Goal: Information Seeking & Learning: Learn about a topic

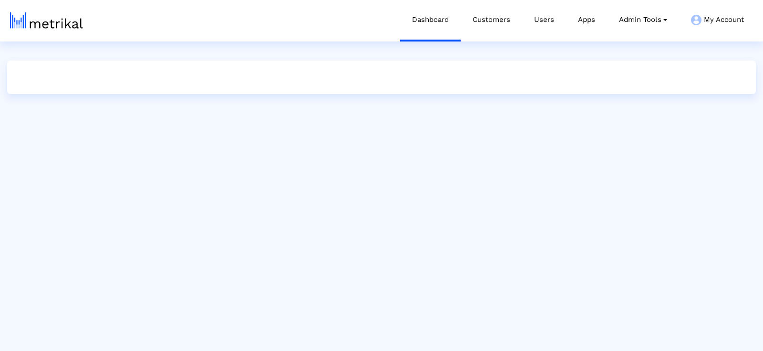
click at [476, 31] on link "Customers" at bounding box center [490, 20] width 61 height 40
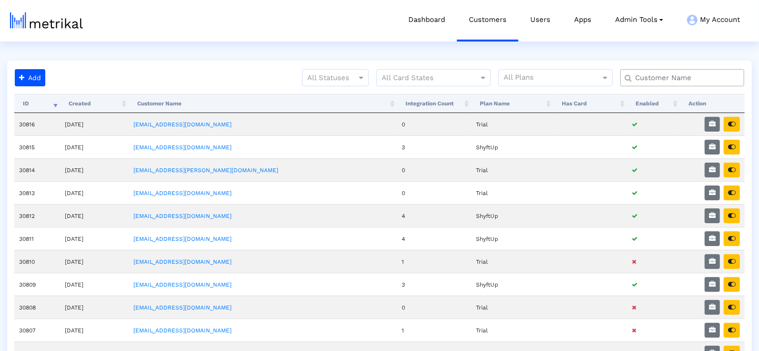
click at [642, 82] on input "text" at bounding box center [685, 78] width 112 height 10
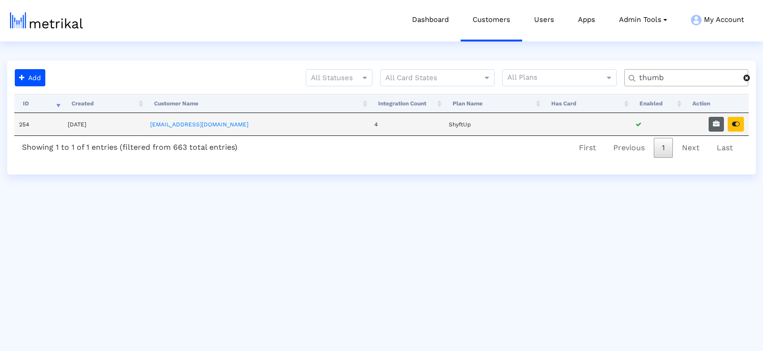
type input "thumb"
click at [717, 126] on icon "button" at bounding box center [716, 124] width 7 height 7
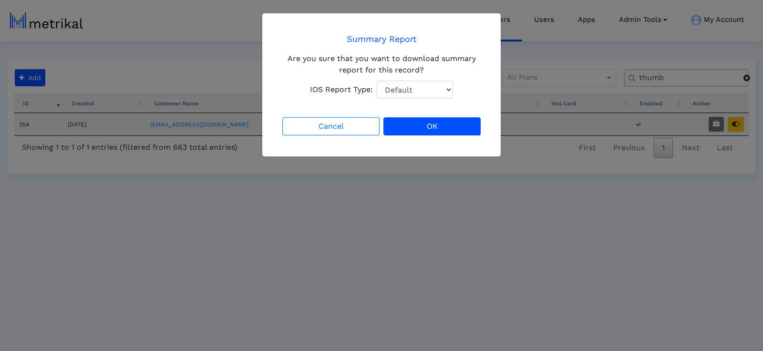
click at [418, 94] on select "Default Total Downloads New Downloads Redownloads" at bounding box center [415, 90] width 76 height 18
select select "1: 1"
click at [459, 122] on button "OK" at bounding box center [431, 126] width 97 height 18
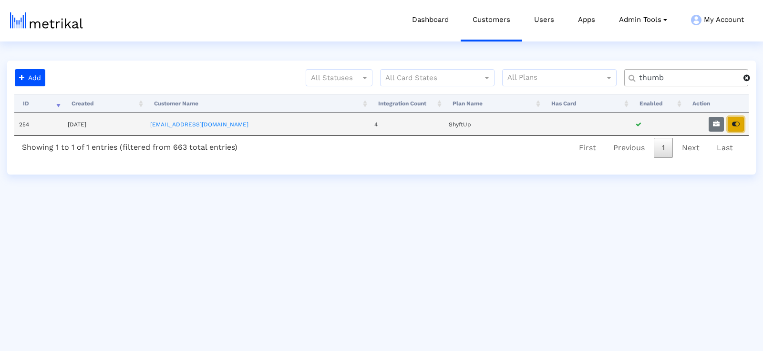
click at [734, 124] on icon "button" at bounding box center [736, 124] width 8 height 7
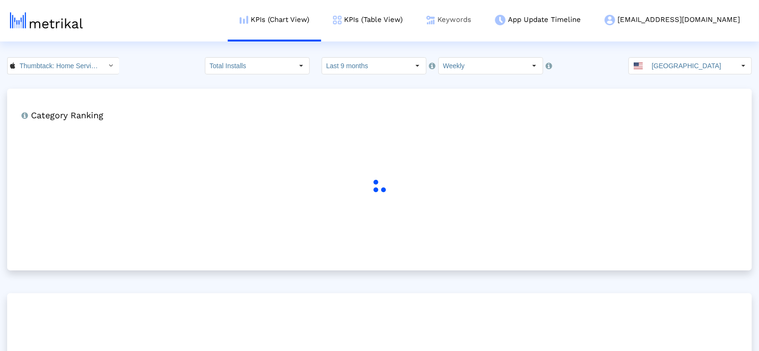
click at [476, 20] on link "Keywords" at bounding box center [449, 20] width 69 height 40
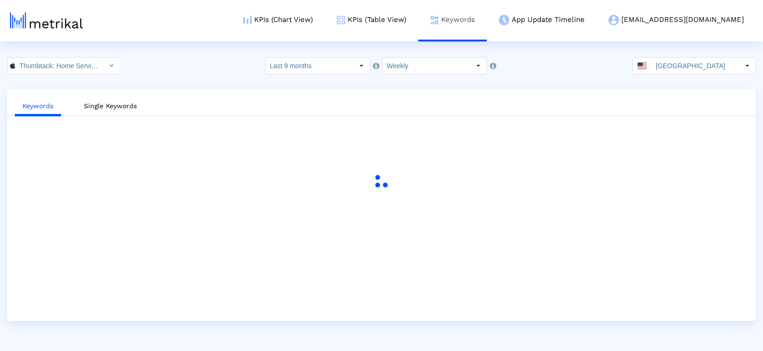
click at [476, 20] on link "Keywords" at bounding box center [452, 20] width 69 height 40
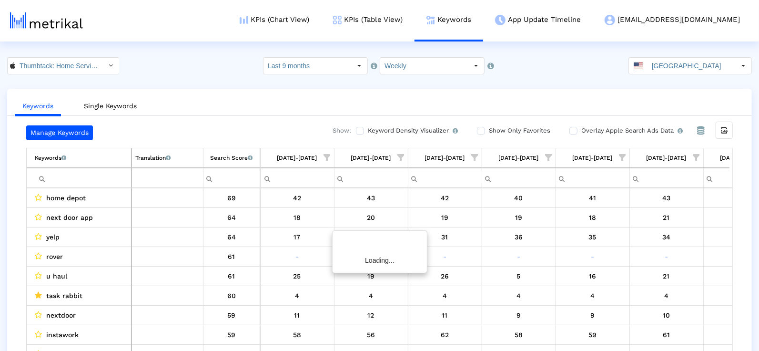
scroll to position [0, 2263]
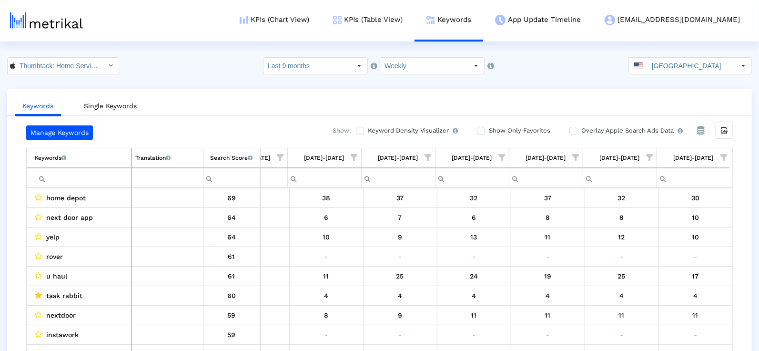
click at [726, 158] on span "Show filter options for column '08/03/25-08/09/25'" at bounding box center [724, 157] width 7 height 7
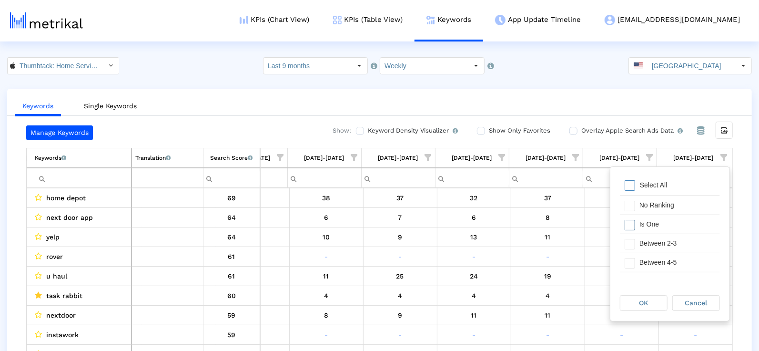
click at [650, 227] on div "Is One" at bounding box center [677, 224] width 85 height 19
click at [650, 236] on div "Between 2-3" at bounding box center [677, 243] width 85 height 19
click at [650, 253] on div "Between 4-5" at bounding box center [677, 262] width 85 height 19
click at [647, 269] on div "Between 6-10" at bounding box center [677, 265] width 85 height 19
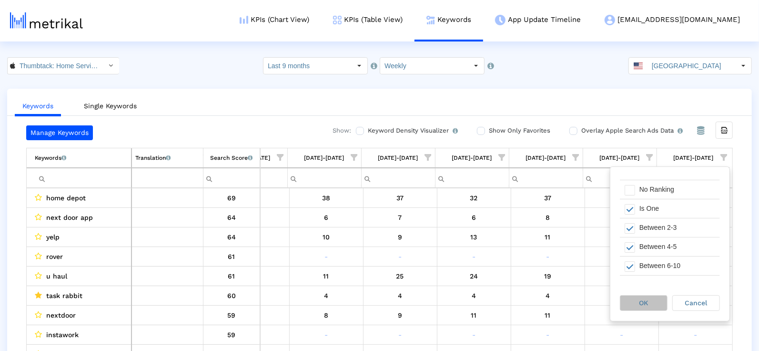
click at [641, 299] on span "OK" at bounding box center [644, 303] width 9 height 8
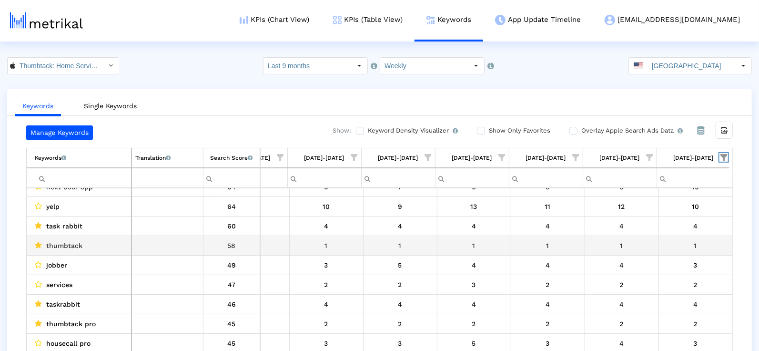
scroll to position [13, 0]
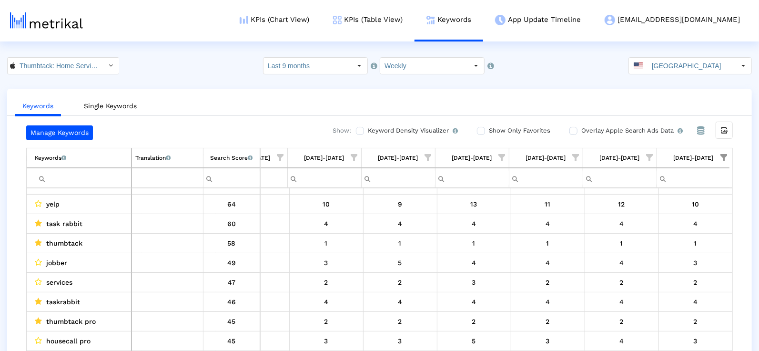
drag, startPoint x: 293, startPoint y: 157, endPoint x: 329, endPoint y: 157, distance: 36.2
click at [329, 157] on td "06/29/25-07/05/25" at bounding box center [324, 158] width 74 height 20
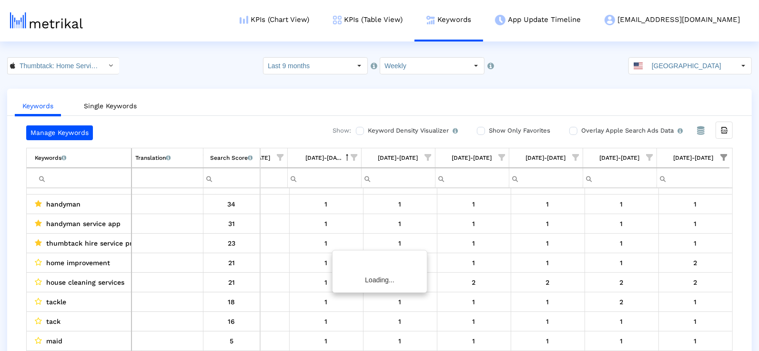
click at [329, 157] on div "06/29/25-07/05/25" at bounding box center [324, 158] width 37 height 12
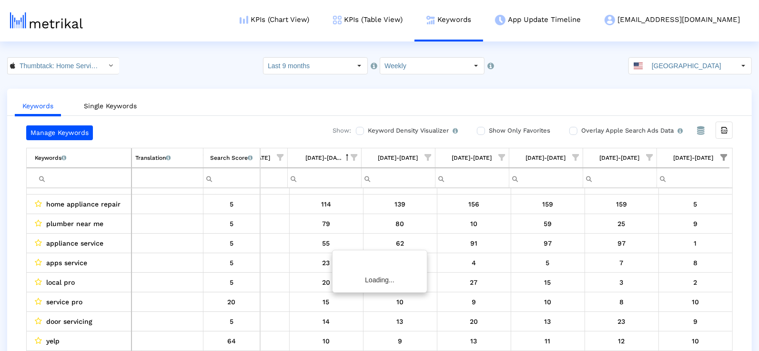
click at [329, 157] on div "06/29/25-07/05/25" at bounding box center [324, 158] width 37 height 12
click at [317, 159] on div "06/29/25-07/05/25" at bounding box center [324, 158] width 37 height 12
click at [274, 123] on div "Keywords Single Keywords Manage Keywords Show: Keyword Density Visualizer Turn …" at bounding box center [379, 229] width 745 height 281
click at [213, 156] on div "Search Score An estimate of relative search volume of each keyword. It is on a …" at bounding box center [231, 158] width 42 height 12
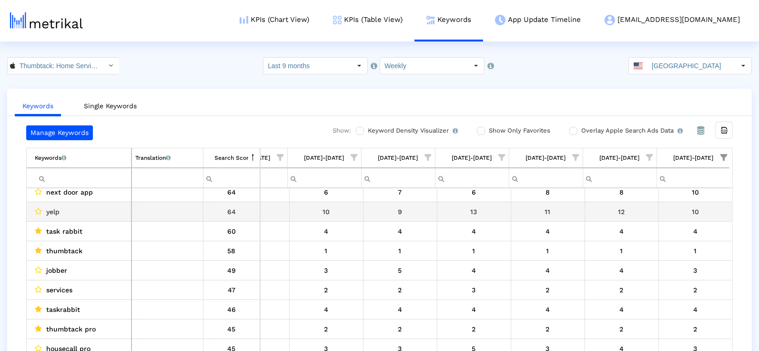
scroll to position [0, 0]
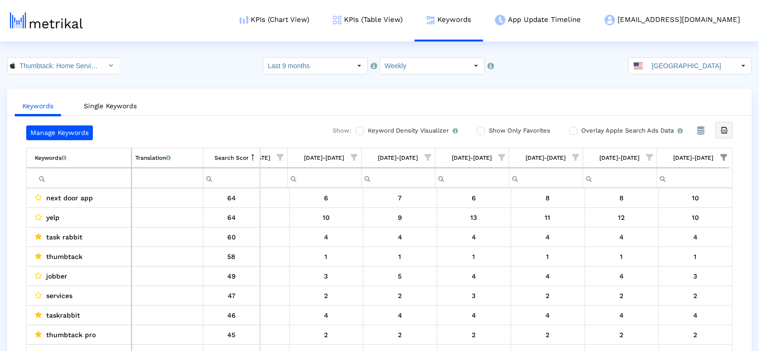
click at [725, 129] on icon "Export all data" at bounding box center [724, 130] width 9 height 9
click at [327, 62] on input "Last 9 months" at bounding box center [308, 66] width 88 height 16
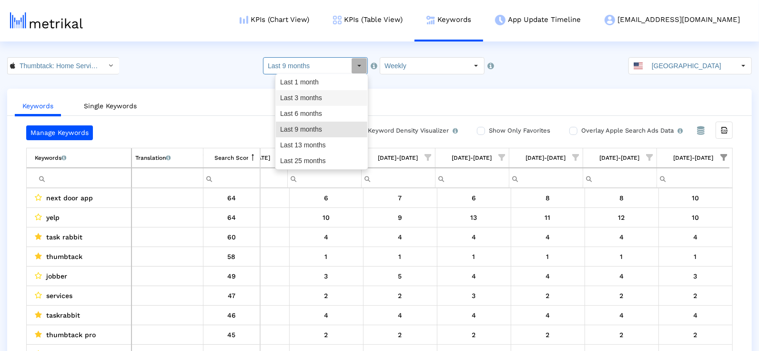
click at [320, 96] on div "Last 3 months" at bounding box center [322, 98] width 92 height 16
type input "Last 3 months"
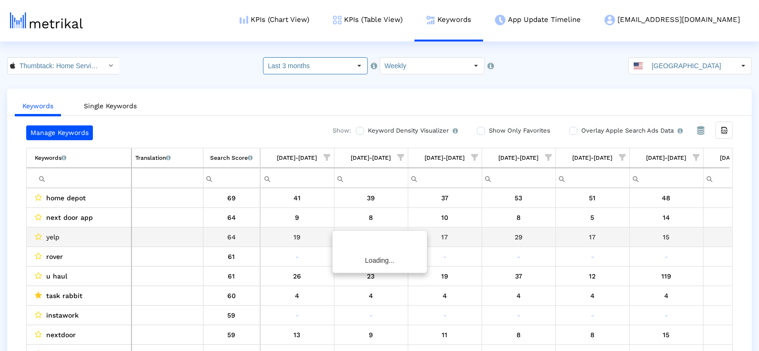
scroll to position [0, 490]
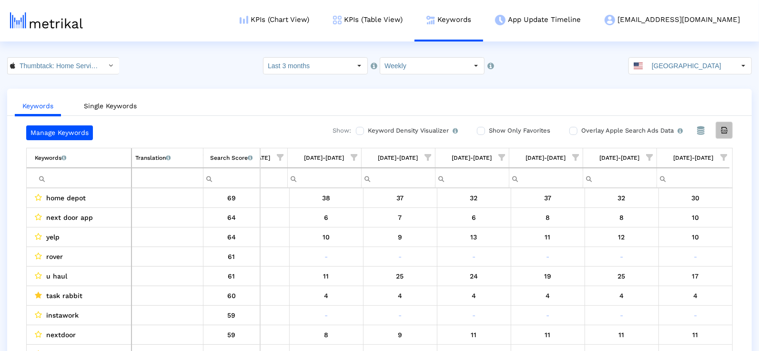
click at [730, 131] on div "Export all data" at bounding box center [724, 130] width 16 height 16
click at [487, 134] on label "Show Only Favorites" at bounding box center [519, 130] width 64 height 10
click at [483, 134] on input "Show Only Favorites" at bounding box center [480, 131] width 6 height 6
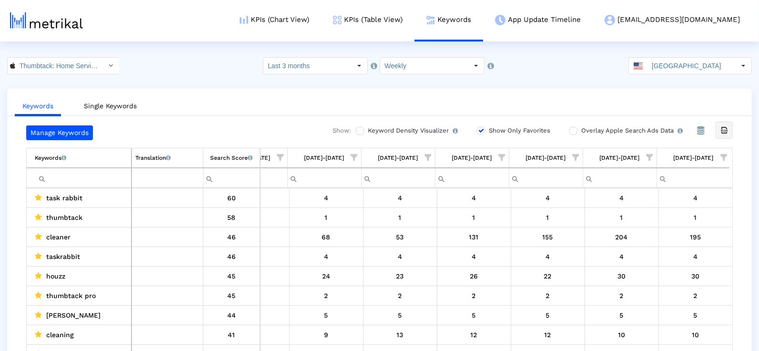
click at [724, 131] on icon "Export all data" at bounding box center [724, 130] width 9 height 9
click at [724, 128] on icon "Export all data" at bounding box center [724, 130] width 9 height 9
click at [72, 63] on input "Thumbtack: Home Service Pros < 852703300 >" at bounding box center [58, 66] width 86 height 16
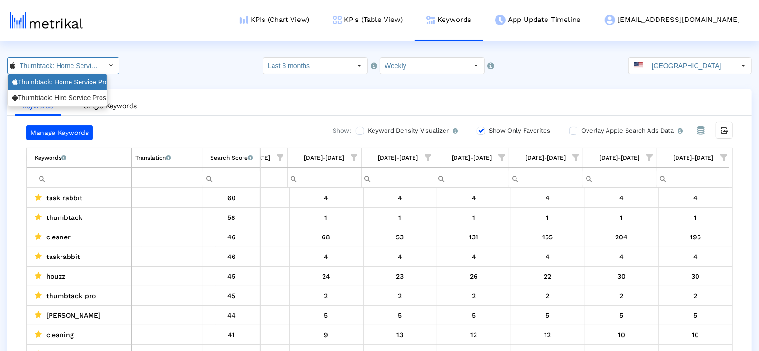
click at [72, 90] on div "Thumbtack: Home Service Pros <852703300>" at bounding box center [57, 82] width 99 height 16
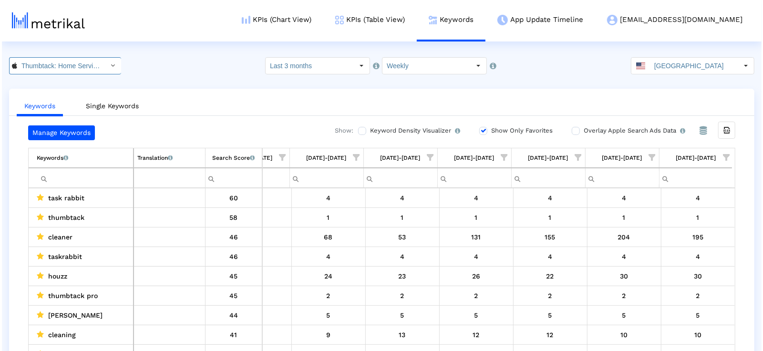
scroll to position [0, 72]
click at [74, 61] on input "Thumbtack: Home Service Pros < 852703300 >" at bounding box center [58, 66] width 86 height 16
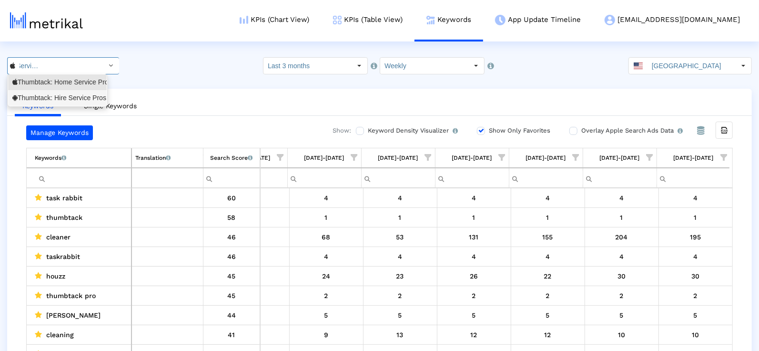
click at [74, 93] on div "Thumbtack: Hire Service Pros <com.thumbtack.consumer>" at bounding box center [57, 97] width 90 height 9
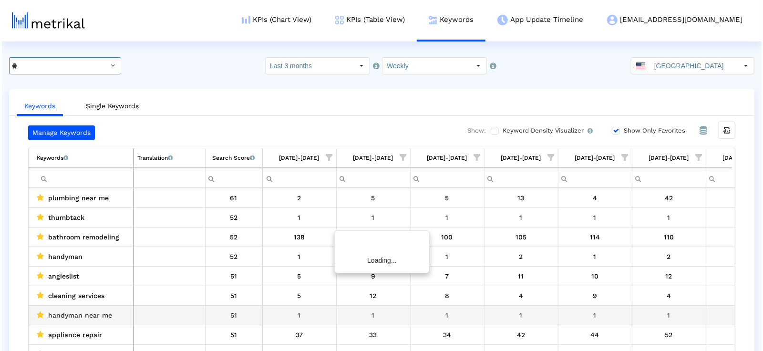
scroll to position [0, 490]
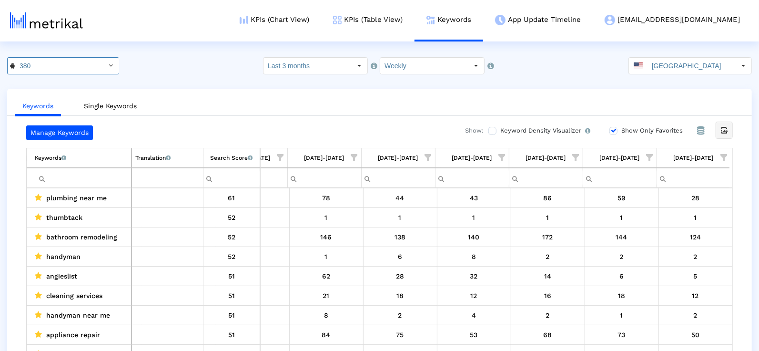
click at [727, 126] on icon "Export all data" at bounding box center [724, 130] width 9 height 9
click at [53, 63] on input "Thumbtack: Hire Service Pros < com.thumbtack.consumer >" at bounding box center [58, 66] width 86 height 16
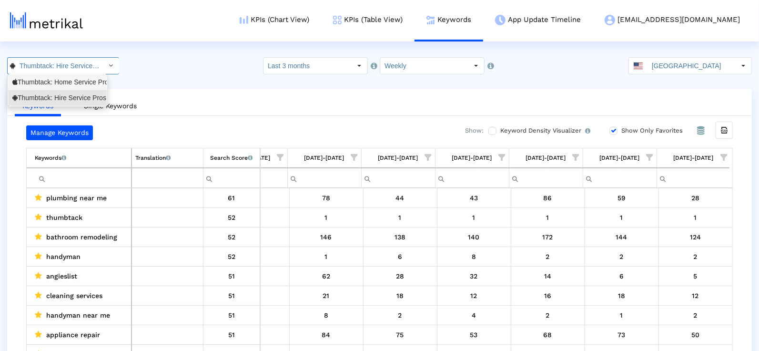
click at [54, 82] on div "Thumbtack: Home Service Pros <852703300>" at bounding box center [57, 82] width 90 height 9
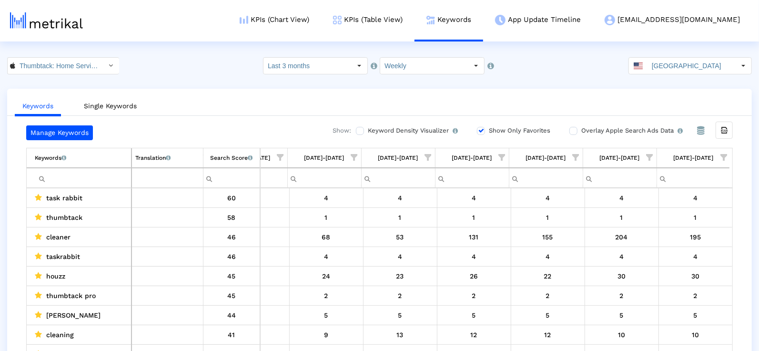
click at [94, 177] on input "Filter cell" at bounding box center [83, 178] width 96 height 16
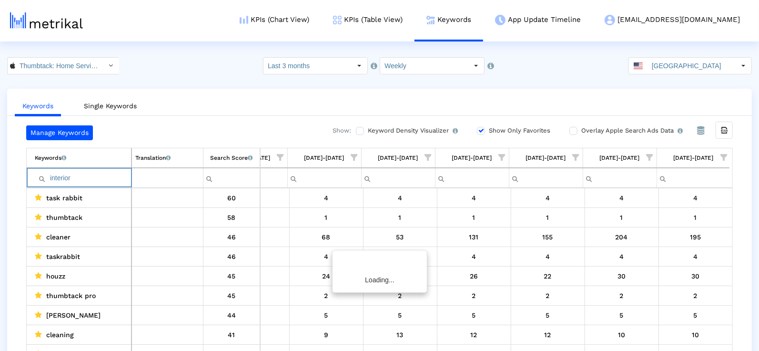
scroll to position [0, 487]
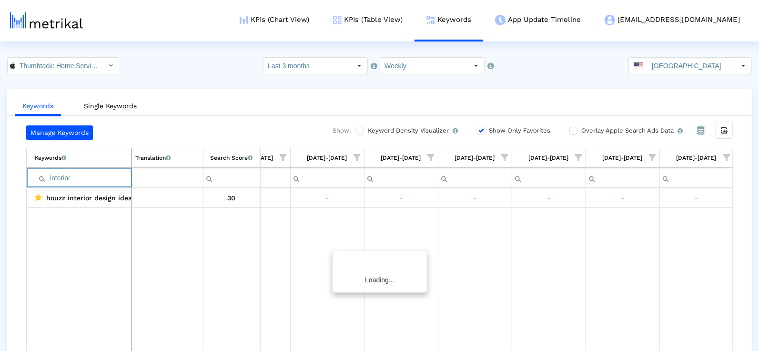
type input "interior"
click at [728, 154] on span "Show filter options for column '08/03/25-08/09/25'" at bounding box center [726, 157] width 7 height 7
click at [698, 106] on ul "Keywords Single Keywords" at bounding box center [379, 104] width 745 height 22
click at [479, 131] on input "Show Only Favorites" at bounding box center [480, 131] width 6 height 6
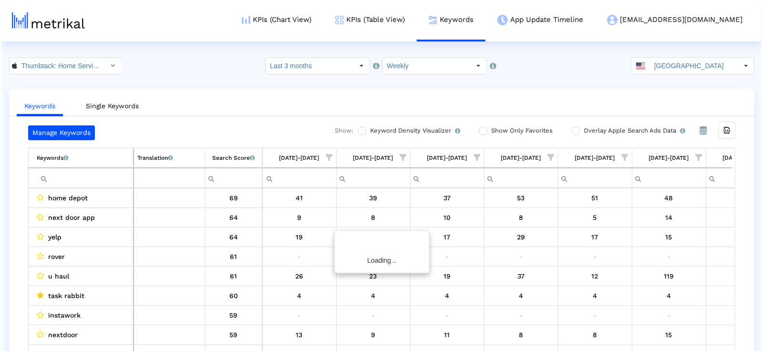
scroll to position [0, 490]
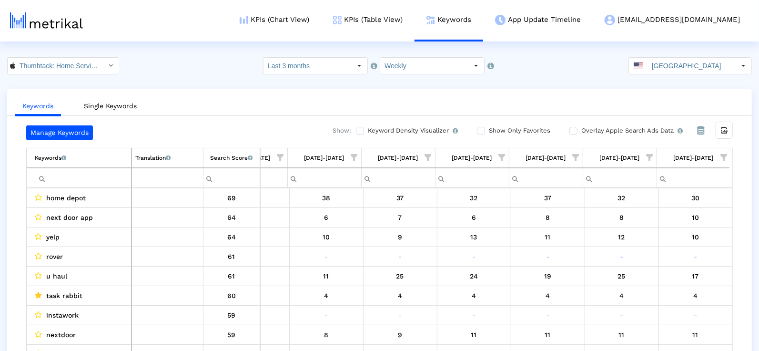
click at [85, 173] on input "Filter cell" at bounding box center [83, 178] width 96 height 16
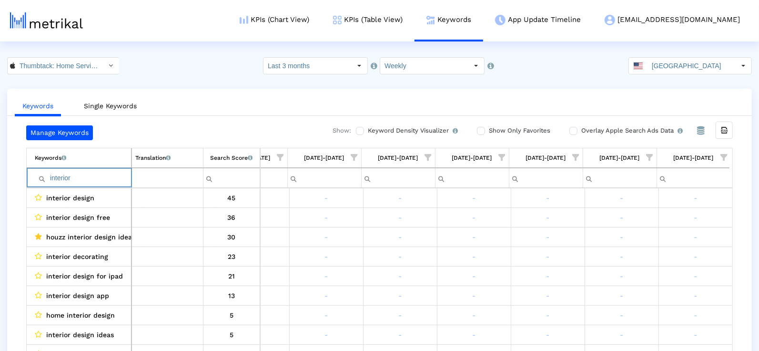
type input "interior"
click at [73, 66] on input "Thumbtack: Home Service Pros < 852703300 >" at bounding box center [58, 66] width 86 height 16
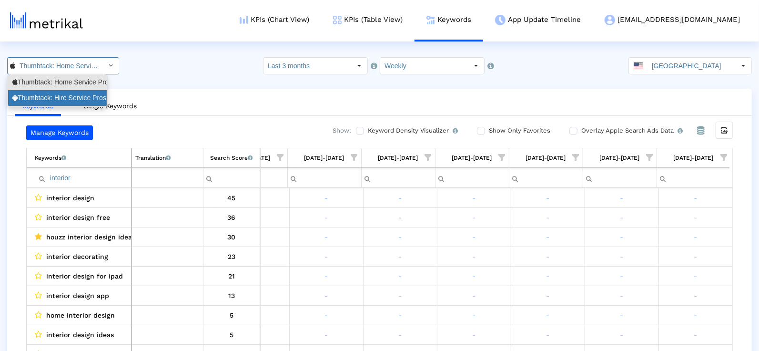
click at [76, 93] on div "Thumbtack: Hire Service Pros <com.thumbtack.consumer>" at bounding box center [57, 98] width 99 height 16
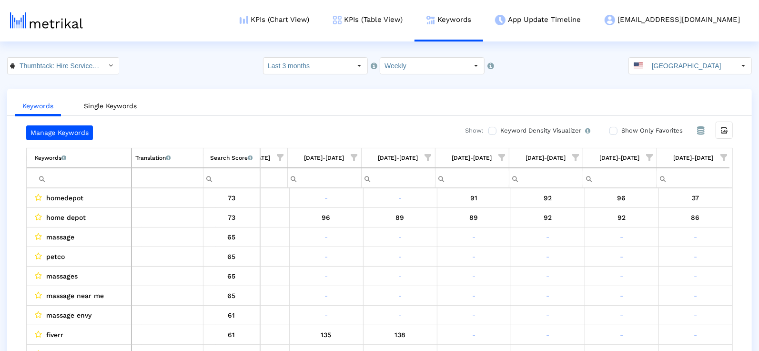
click at [723, 154] on span "Show filter options for column '08/03/25-08/09/25'" at bounding box center [724, 157] width 7 height 7
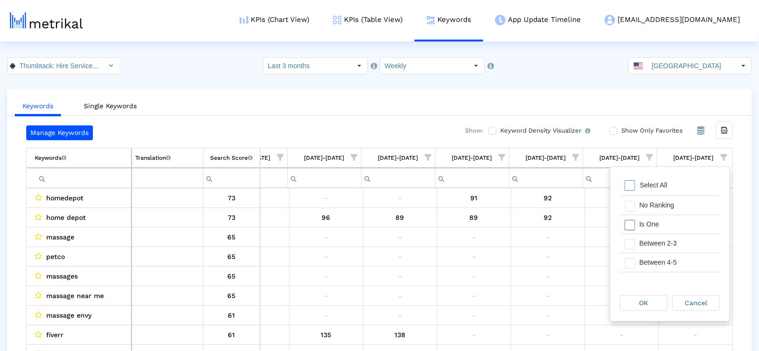
click at [655, 225] on div "Is One" at bounding box center [677, 224] width 85 height 19
click at [654, 253] on div "Between 4-5" at bounding box center [677, 262] width 85 height 19
click at [654, 234] on div "Between 2-3" at bounding box center [677, 243] width 85 height 19
click at [653, 253] on div "Between 6-10" at bounding box center [677, 254] width 85 height 19
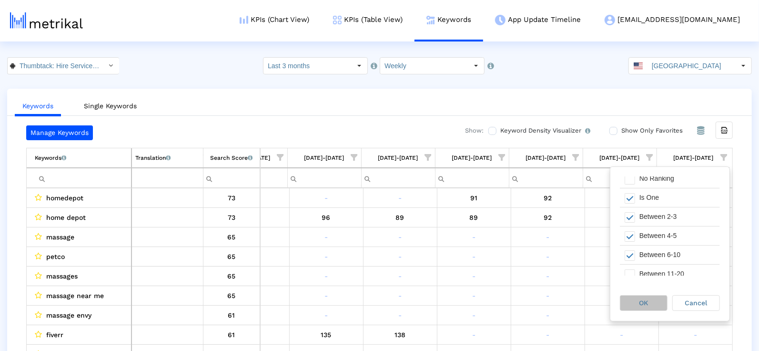
click at [640, 302] on span "OK" at bounding box center [644, 303] width 9 height 8
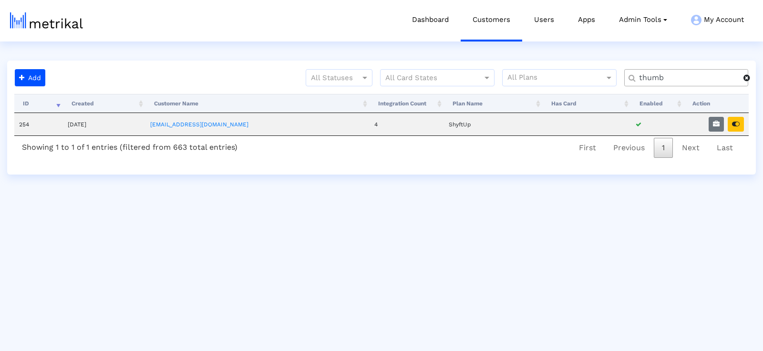
click at [660, 79] on input "thumb" at bounding box center [687, 78] width 111 height 10
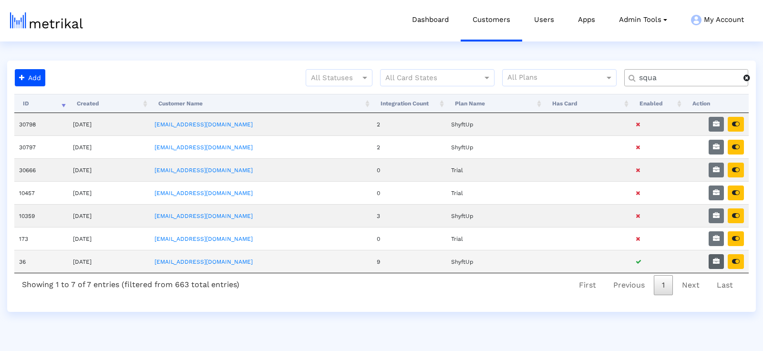
type input "squa"
click at [721, 258] on button "button" at bounding box center [715, 261] width 15 height 15
select select "1: 1"
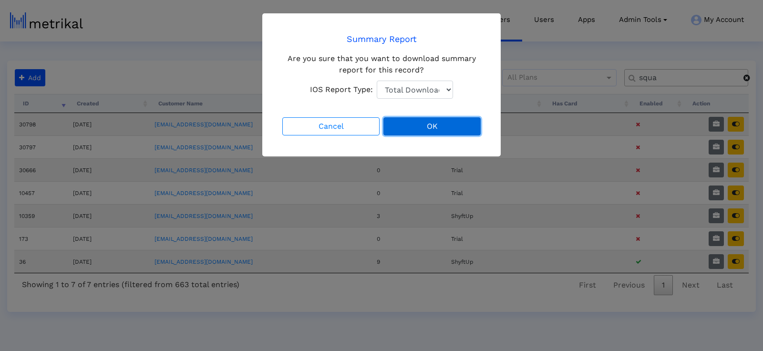
click at [459, 124] on button "OK" at bounding box center [431, 126] width 97 height 18
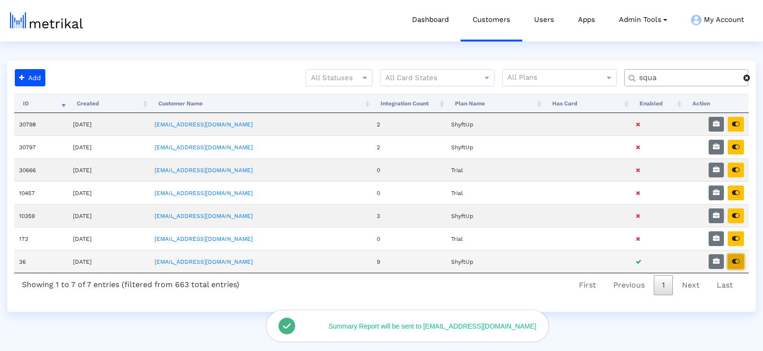
click at [734, 258] on icon "button" at bounding box center [736, 261] width 8 height 7
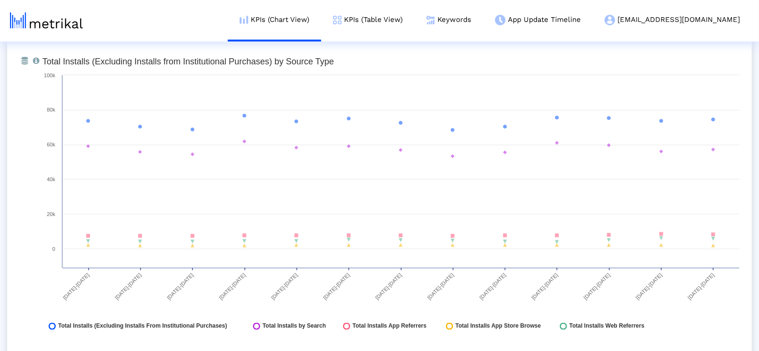
scroll to position [1097, 0]
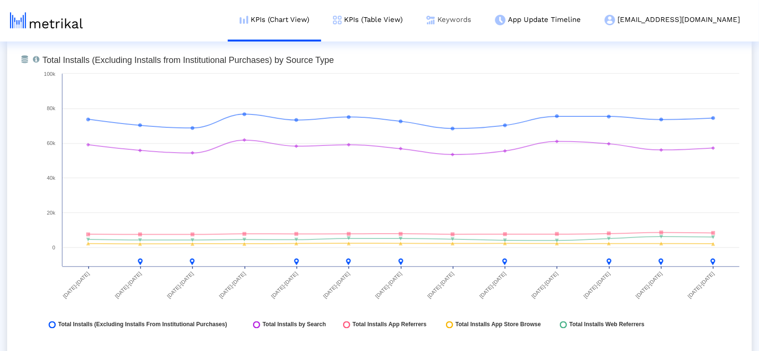
click at [469, 31] on link "Keywords" at bounding box center [449, 20] width 69 height 40
click at [435, 23] on img at bounding box center [431, 20] width 9 height 9
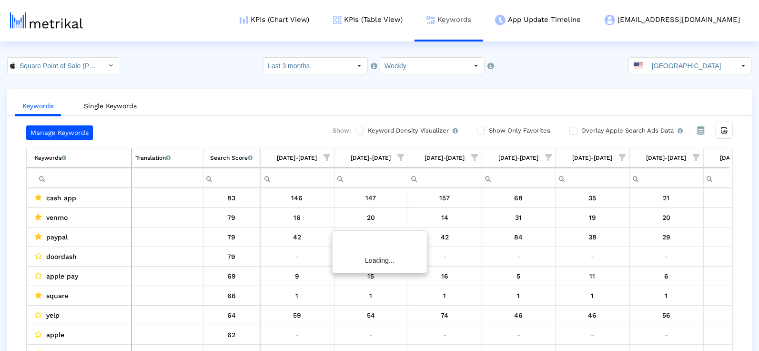
scroll to position [0, 490]
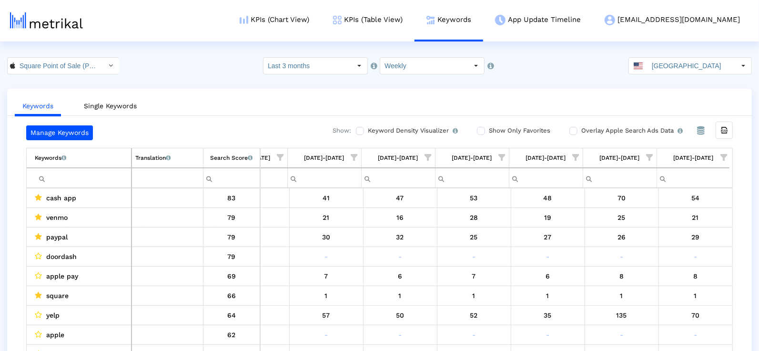
click at [727, 155] on span "Show filter options for column '08/03/25-08/09/25'" at bounding box center [724, 157] width 7 height 7
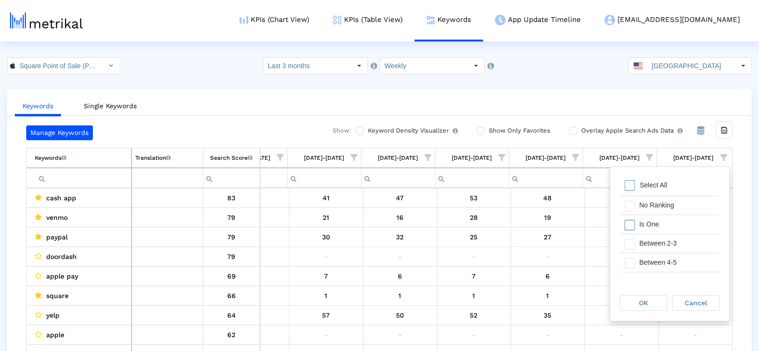
click at [656, 216] on div "Is One" at bounding box center [677, 224] width 85 height 19
click at [671, 247] on div "Between 2-3" at bounding box center [677, 243] width 85 height 19
click at [674, 259] on div "Between 4-5" at bounding box center [677, 262] width 85 height 19
click at [671, 259] on div "Between 6-10" at bounding box center [677, 264] width 85 height 19
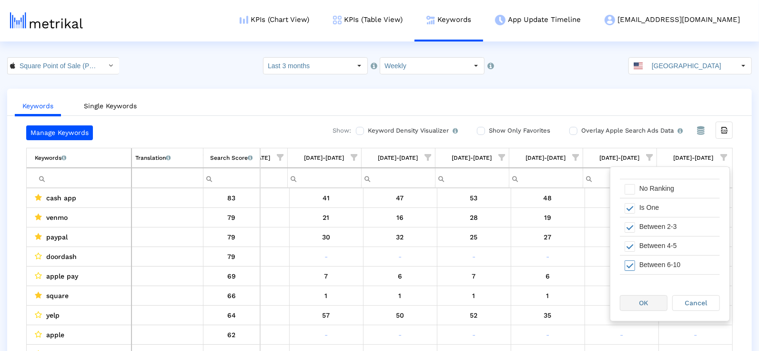
click at [646, 302] on span "OK" at bounding box center [644, 303] width 9 height 8
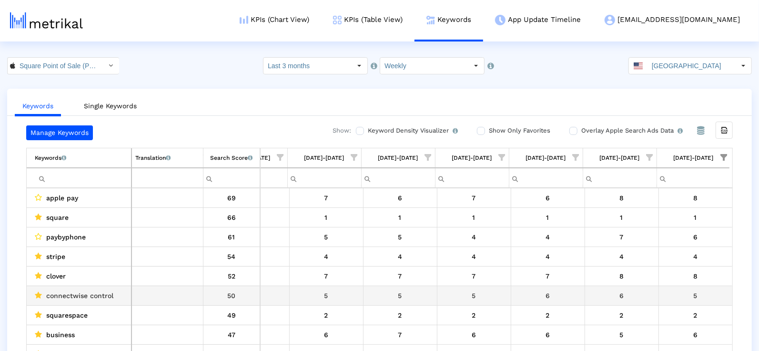
click at [72, 290] on span "connectwise control" at bounding box center [79, 295] width 67 height 12
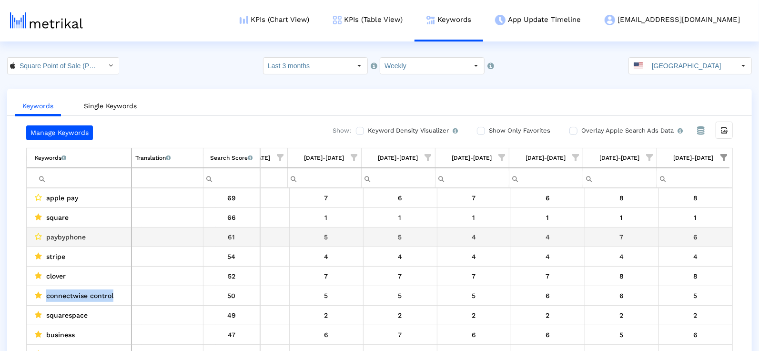
copy span "connectwise control"
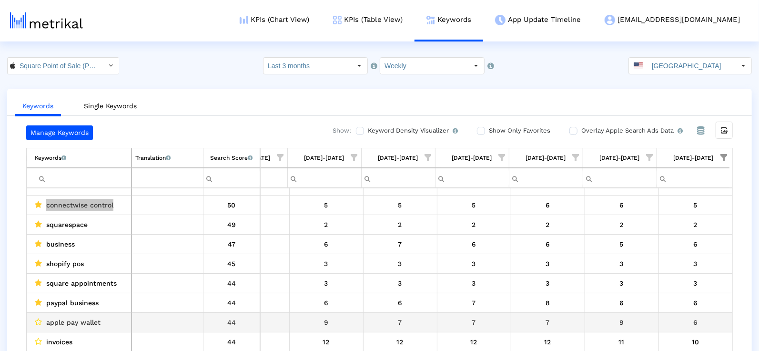
scroll to position [91, 0]
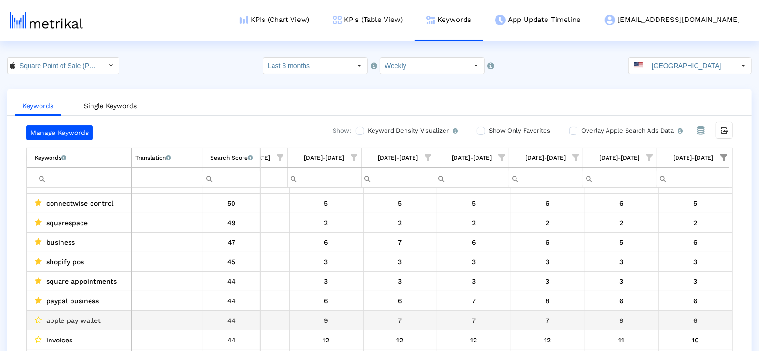
click at [105, 314] on div "apple pay wallet" at bounding box center [81, 320] width 93 height 12
copy span "apple pay wallet"
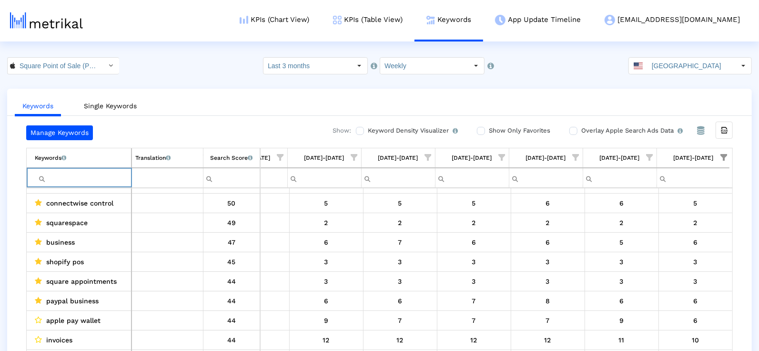
click at [88, 177] on input "Filter cell" at bounding box center [83, 178] width 96 height 16
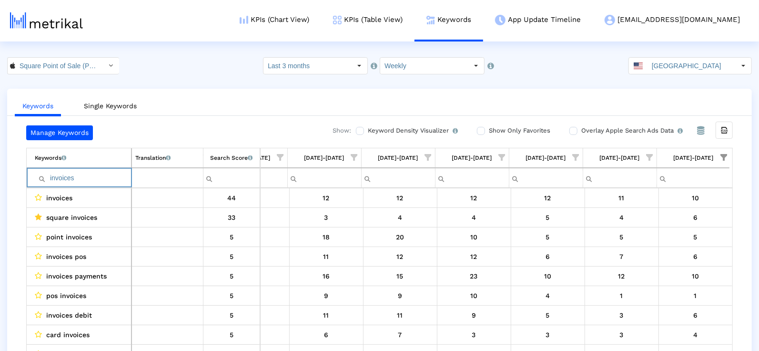
click at [87, 183] on input "invoices" at bounding box center [83, 178] width 96 height 16
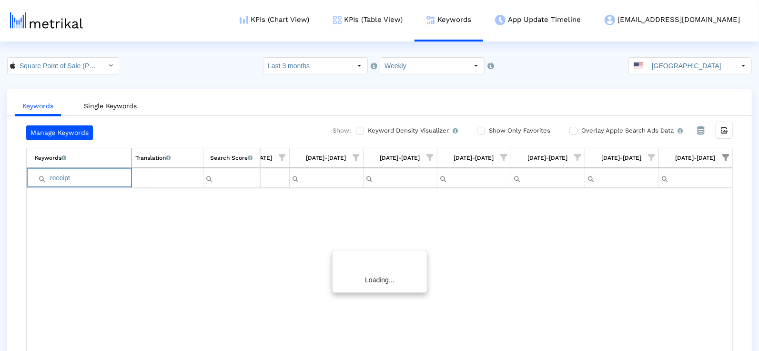
scroll to position [0, 487]
click at [94, 184] on td "receipt" at bounding box center [79, 178] width 105 height 20
click at [86, 176] on input "receipt" at bounding box center [83, 178] width 96 height 16
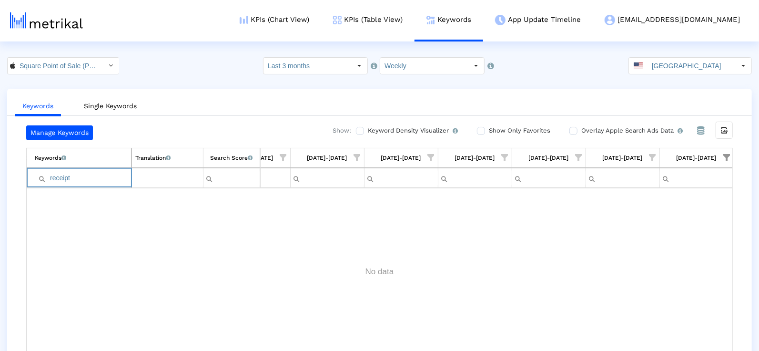
click at [86, 176] on input "receipt" at bounding box center [83, 178] width 96 height 16
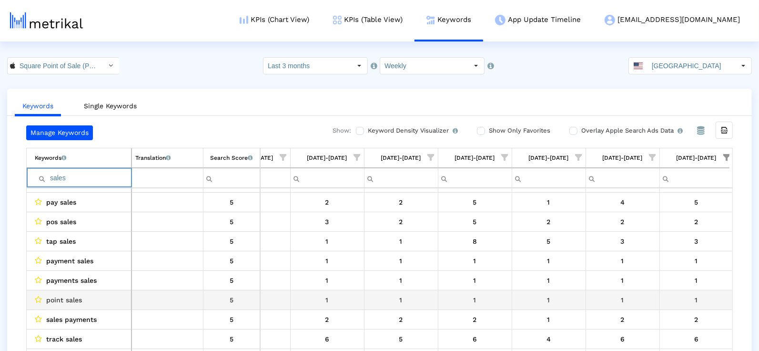
scroll to position [47, 0]
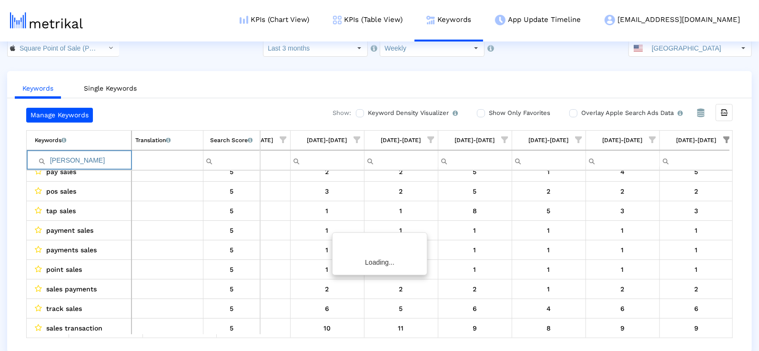
type input "sal"
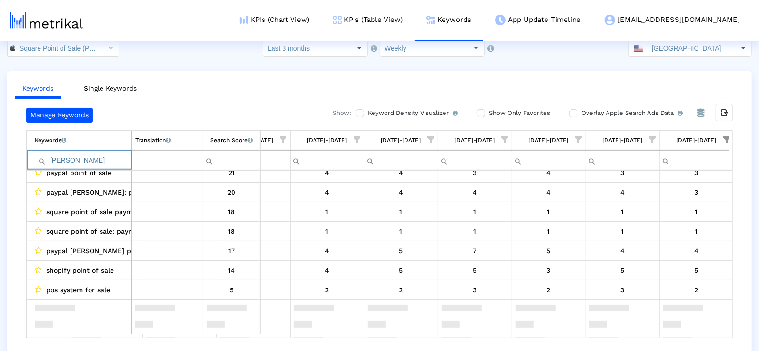
scroll to position [0, 0]
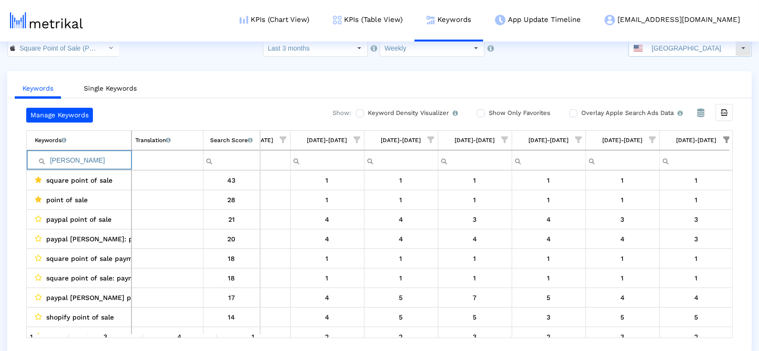
click at [674, 54] on input "[GEOGRAPHIC_DATA]" at bounding box center [692, 48] width 88 height 16
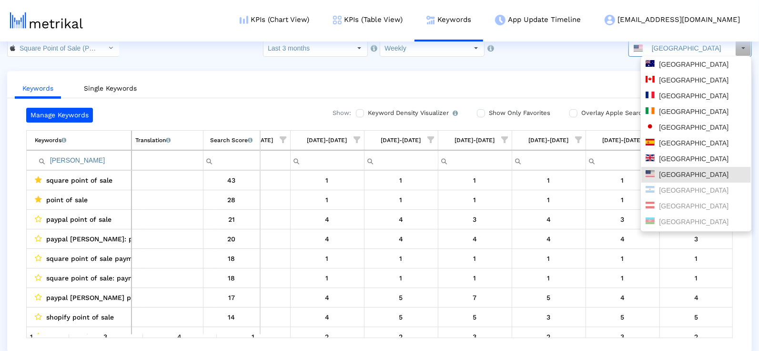
click at [676, 52] on input "[GEOGRAPHIC_DATA]" at bounding box center [692, 48] width 88 height 16
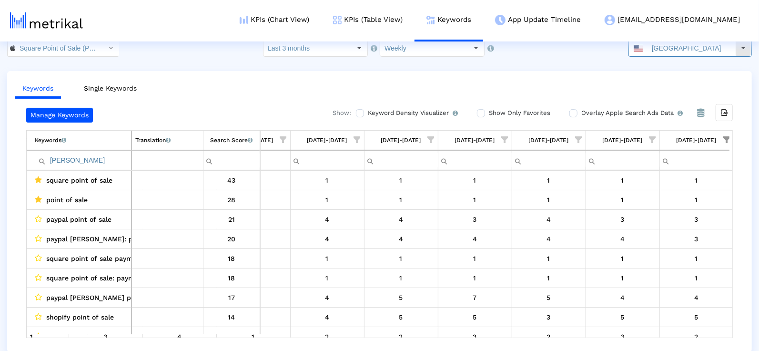
click at [676, 52] on input "[GEOGRAPHIC_DATA]" at bounding box center [692, 48] width 88 height 16
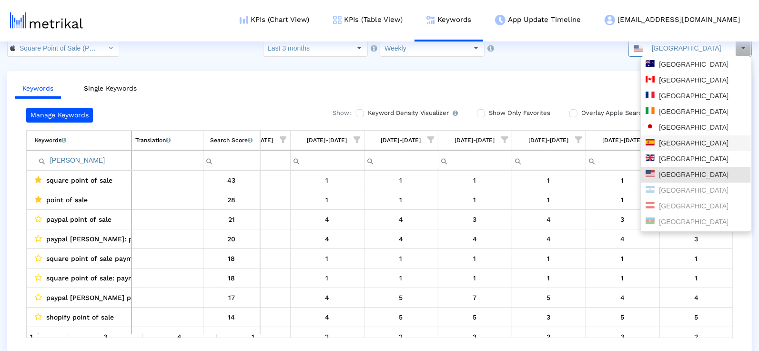
click at [684, 137] on div "[GEOGRAPHIC_DATA]" at bounding box center [697, 143] width 110 height 16
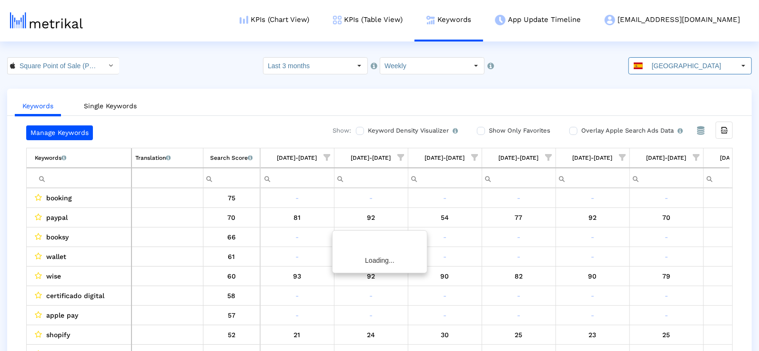
scroll to position [0, 47]
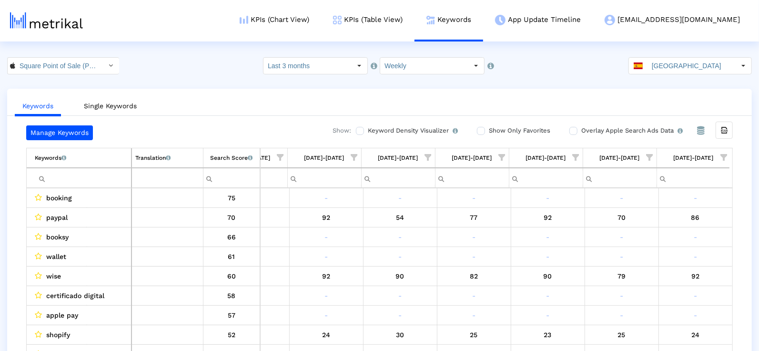
click at [722, 154] on span "Show filter options for column '08/03/25-08/09/25'" at bounding box center [724, 157] width 7 height 7
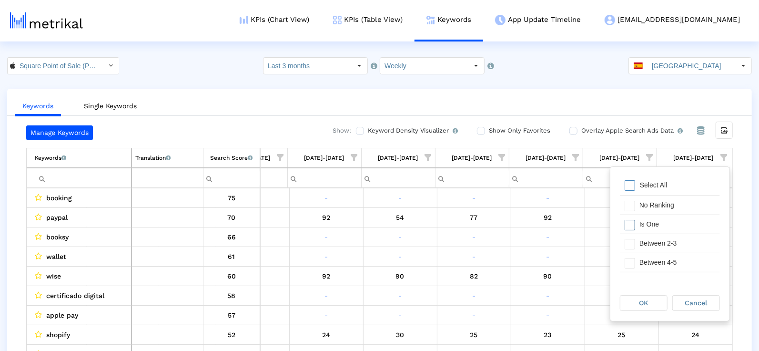
click at [647, 226] on div "Is One" at bounding box center [677, 224] width 85 height 19
click at [640, 240] on div "Between 2-3" at bounding box center [677, 243] width 85 height 19
click at [640, 246] on div "Between 2-3" at bounding box center [677, 243] width 85 height 19
click at [640, 257] on div "Between 4-5" at bounding box center [677, 262] width 85 height 19
click at [639, 229] on div "Is One" at bounding box center [677, 224] width 85 height 19
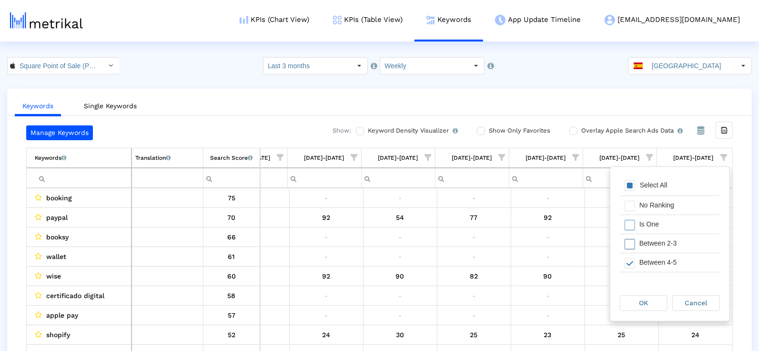
click at [639, 238] on div "Between 2-3" at bounding box center [677, 243] width 85 height 19
click at [637, 225] on div "Is One" at bounding box center [677, 224] width 85 height 19
click at [638, 259] on div "Between 6-10" at bounding box center [677, 264] width 85 height 19
click at [638, 303] on div "OK" at bounding box center [644, 302] width 47 height 15
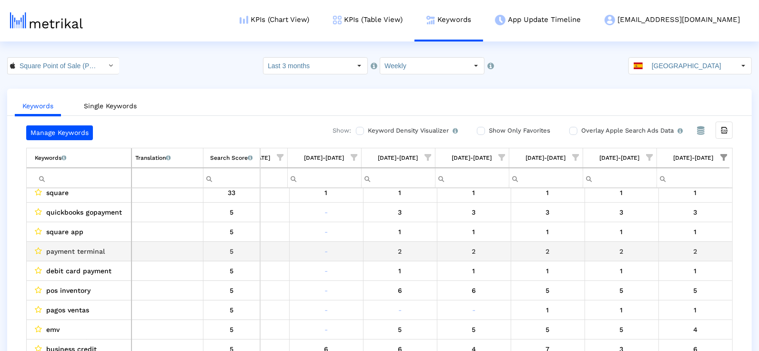
scroll to position [63, 0]
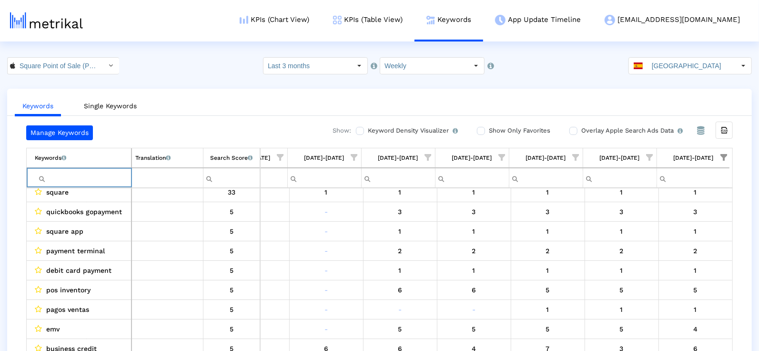
click at [63, 182] on input "Filter cell" at bounding box center [83, 178] width 96 height 16
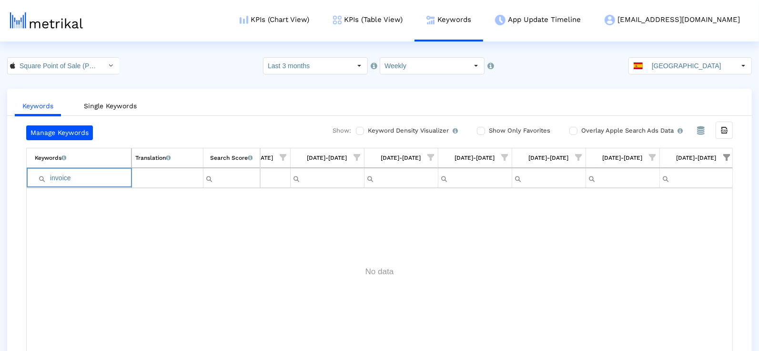
type input "invoice"
click at [57, 73] on dx-select-box "Square Point of Sale (POS) < 335393788 >" at bounding box center [63, 65] width 112 height 17
click at [56, 65] on input "Square Point of Sale (POS) < 335393788 >" at bounding box center [58, 66] width 86 height 16
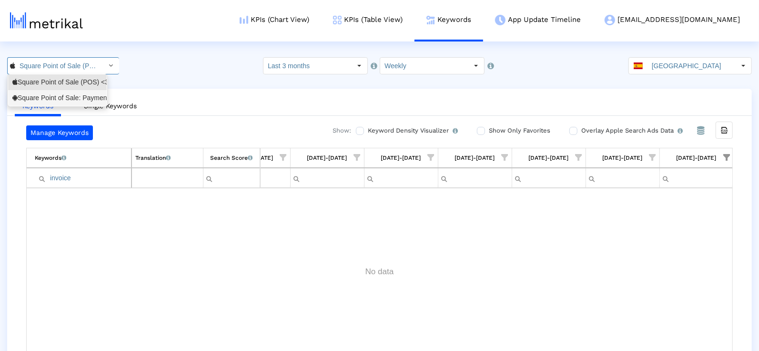
click at [57, 97] on div "Square Point of Sale: Payment <com.squareup>" at bounding box center [57, 97] width 90 height 9
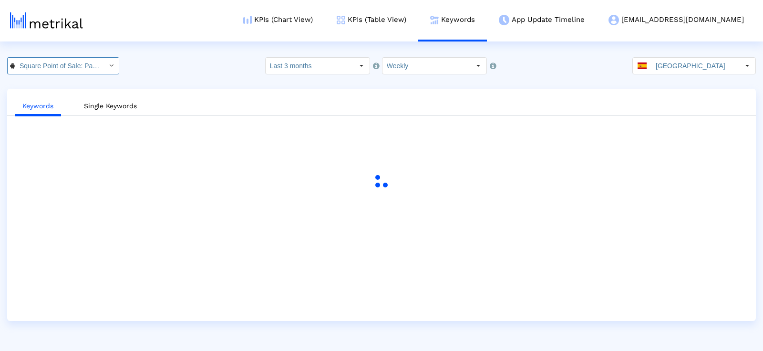
scroll to position [0, 78]
click at [390, 30] on link "KPIs (Table View)" at bounding box center [371, 20] width 93 height 40
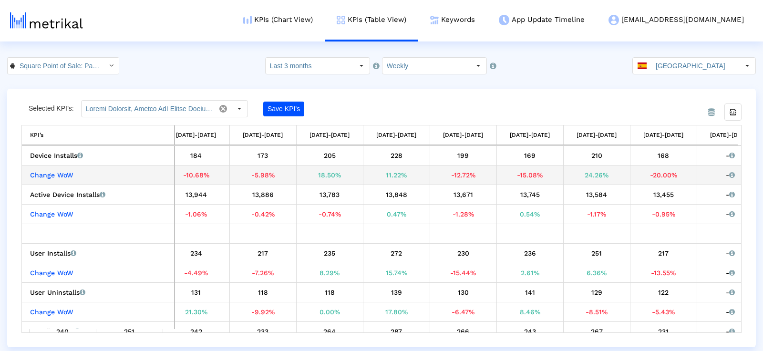
scroll to position [0, 304]
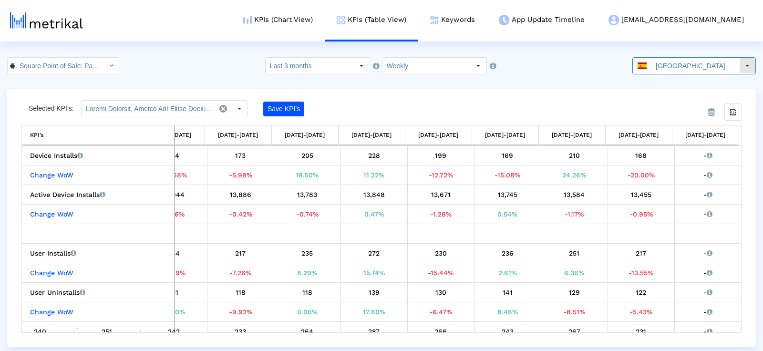
click at [684, 67] on input "[GEOGRAPHIC_DATA]" at bounding box center [695, 66] width 88 height 16
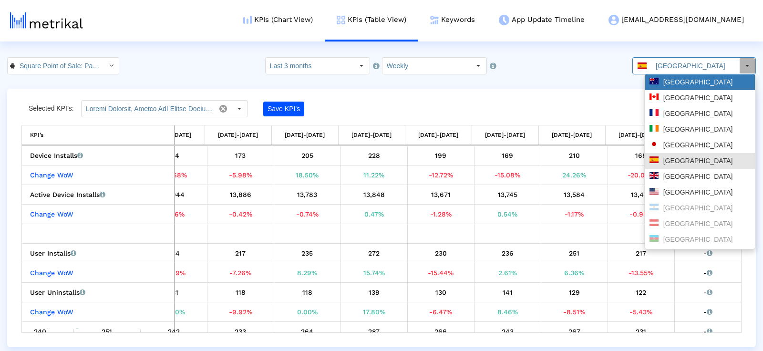
click at [677, 84] on div "[GEOGRAPHIC_DATA]" at bounding box center [699, 82] width 101 height 9
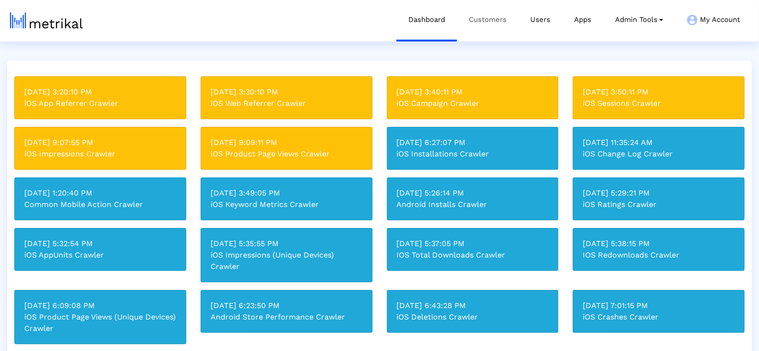
click at [494, 29] on link "Customers" at bounding box center [487, 20] width 61 height 40
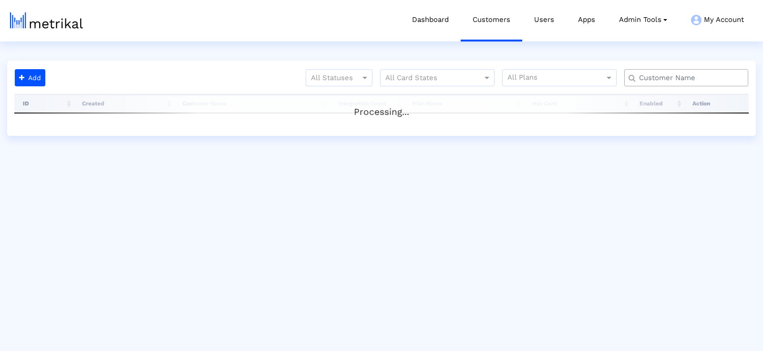
click at [649, 76] on input "text" at bounding box center [688, 78] width 112 height 10
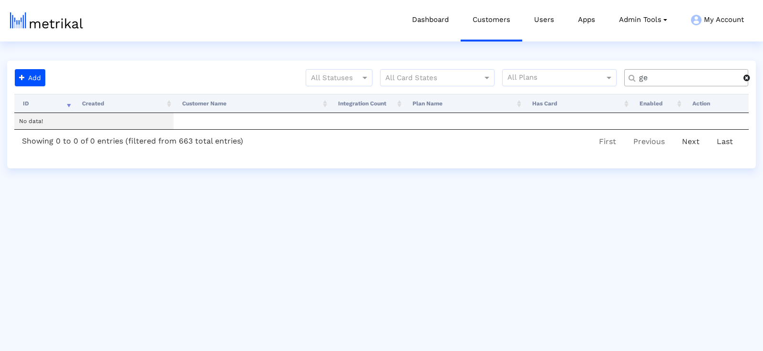
type input "g"
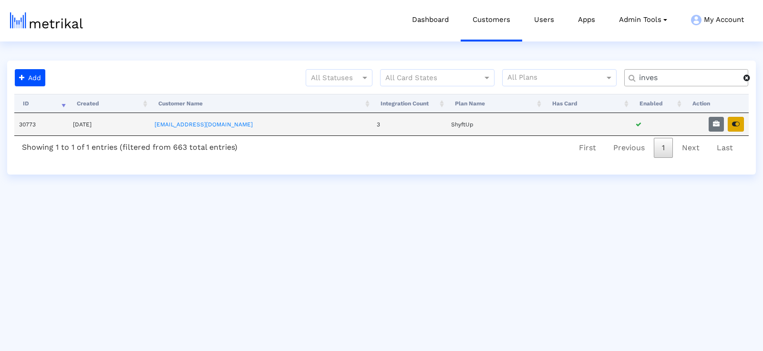
type input "inves"
click at [734, 122] on icon "button" at bounding box center [736, 124] width 8 height 7
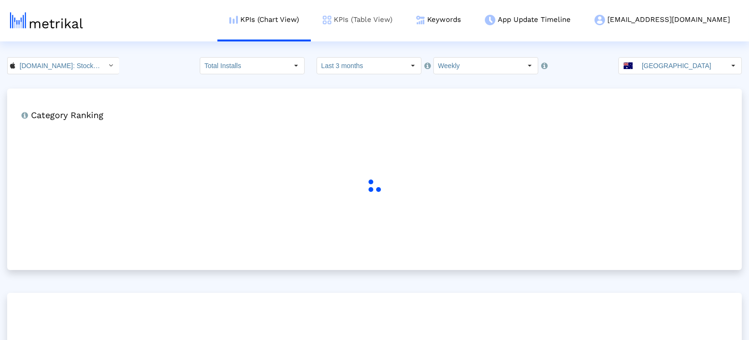
click at [404, 11] on link "KPIs (Table View)" at bounding box center [357, 20] width 93 height 40
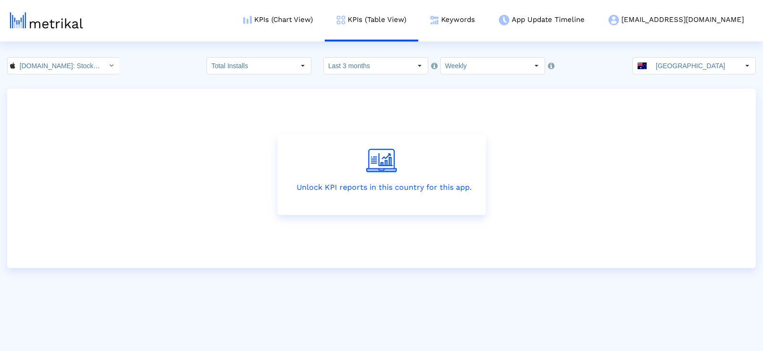
click at [713, 68] on input "[GEOGRAPHIC_DATA]" at bounding box center [695, 66] width 88 height 16
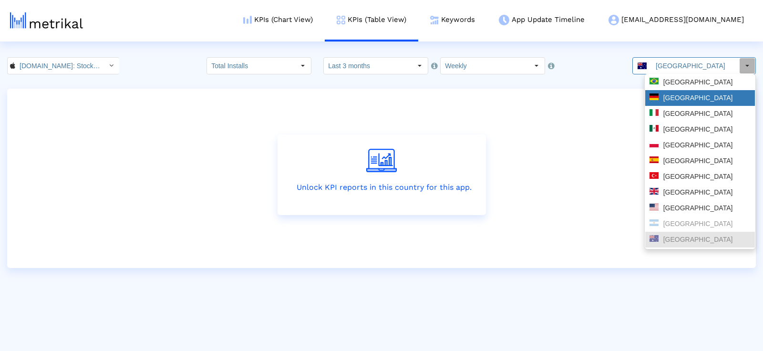
click at [683, 99] on div "[GEOGRAPHIC_DATA]" at bounding box center [699, 97] width 101 height 9
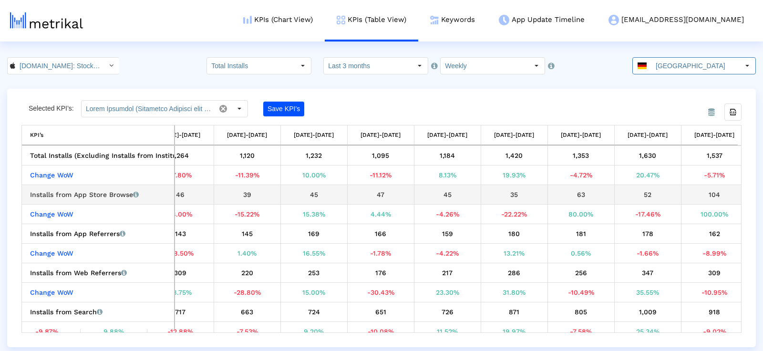
scroll to position [0, 304]
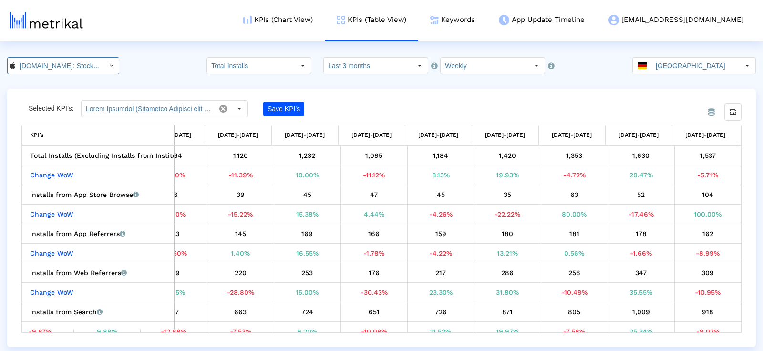
click at [89, 69] on input "[DOMAIN_NAME]: Stock Market < 909998122 >" at bounding box center [58, 66] width 86 height 16
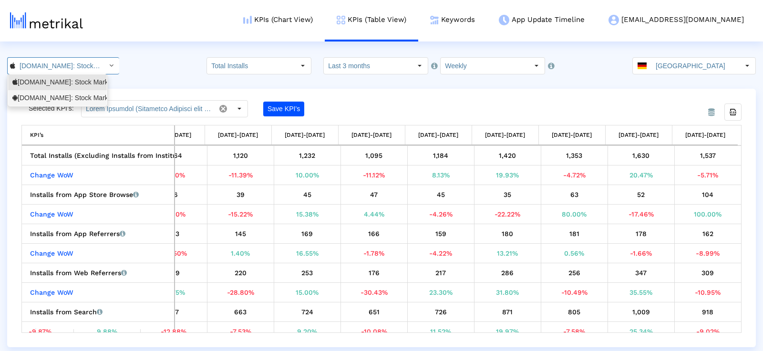
click at [71, 97] on div "Investing.com: Stock Market <com.fusionmedia.investing>" at bounding box center [57, 97] width 90 height 9
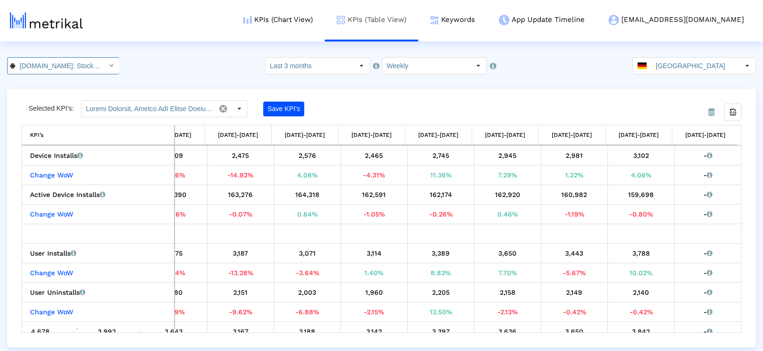
scroll to position [0, 109]
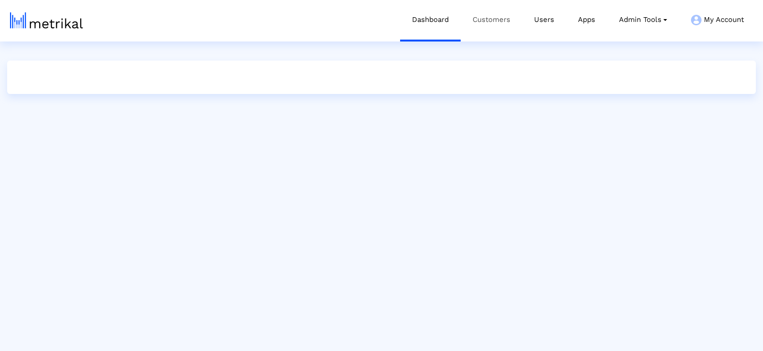
click at [489, 23] on link "Customers" at bounding box center [490, 20] width 61 height 40
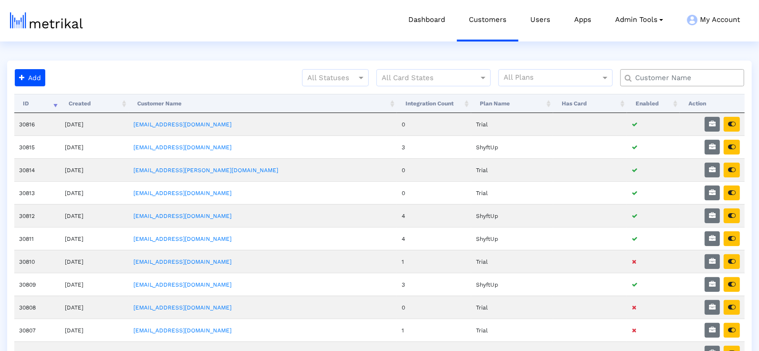
click at [669, 81] on input "text" at bounding box center [685, 78] width 112 height 10
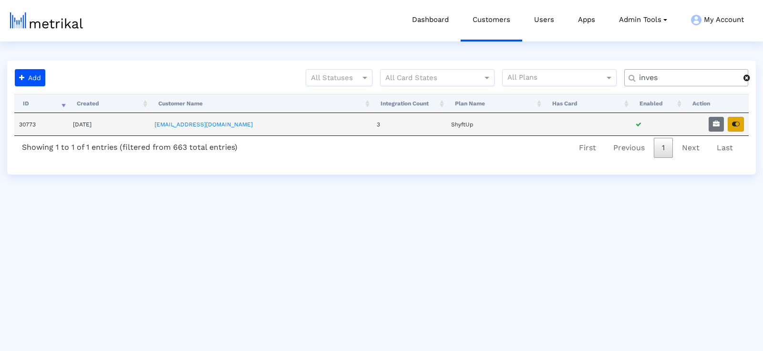
type input "inves"
click at [732, 122] on button "button" at bounding box center [735, 124] width 16 height 15
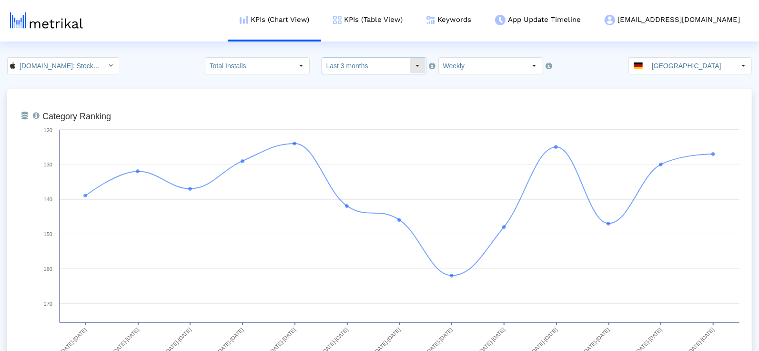
click at [411, 69] on div "Select" at bounding box center [417, 65] width 15 height 15
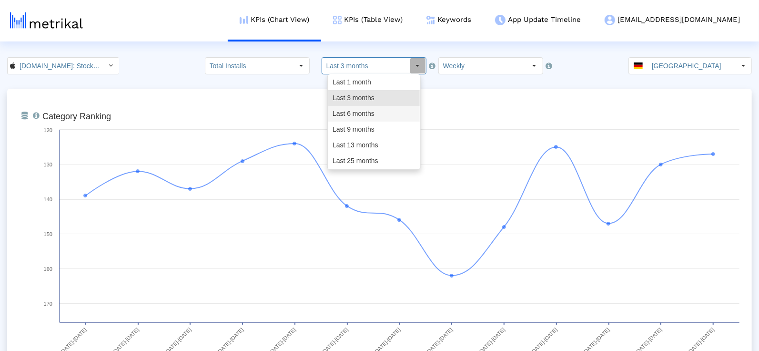
click at [377, 113] on div "Last 6 months" at bounding box center [374, 114] width 92 height 16
type input "Last 6 months"
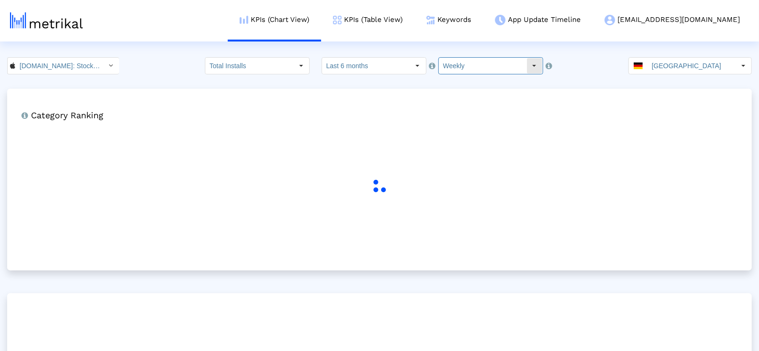
click at [500, 64] on input "Weekly" at bounding box center [483, 66] width 88 height 16
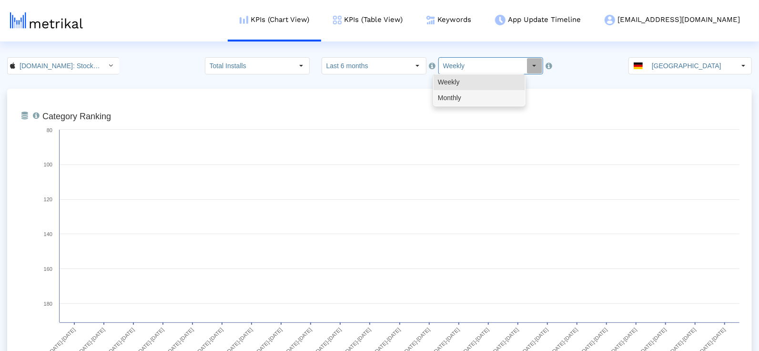
click at [477, 99] on div "Monthly" at bounding box center [480, 98] width 92 height 16
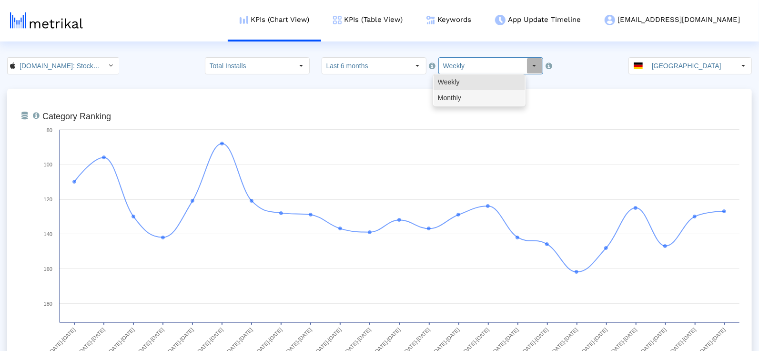
type input "Monthly"
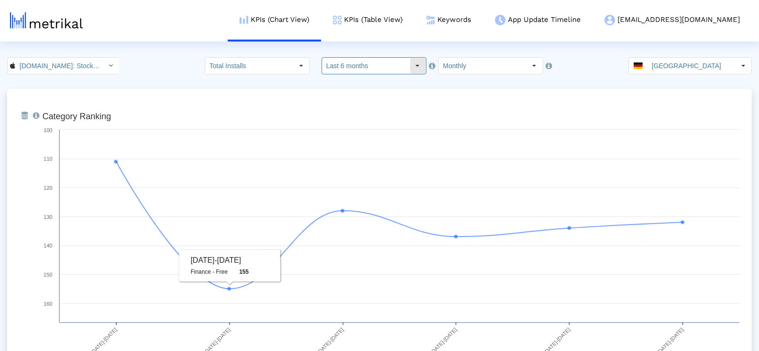
click at [348, 62] on input "Last 6 months" at bounding box center [366, 66] width 88 height 16
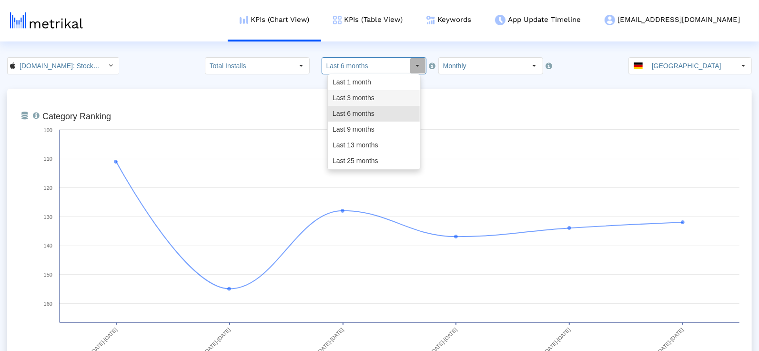
click at [367, 100] on div "Last 3 months" at bounding box center [374, 98] width 92 height 16
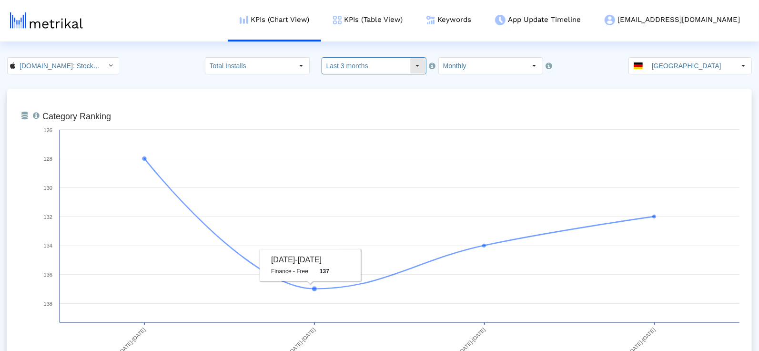
click at [392, 58] on input "Last 3 months" at bounding box center [366, 66] width 88 height 16
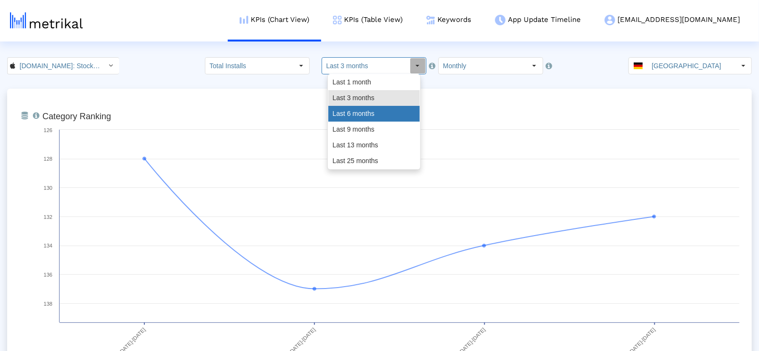
click at [384, 116] on div "Last 6 months" at bounding box center [374, 114] width 92 height 16
type input "Last 6 months"
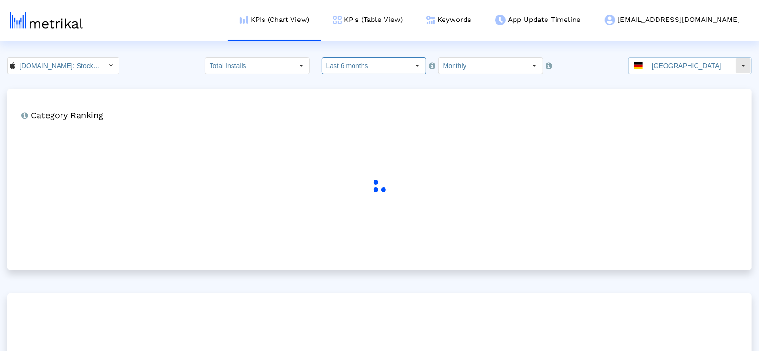
click at [671, 62] on input "[GEOGRAPHIC_DATA]" at bounding box center [692, 66] width 88 height 16
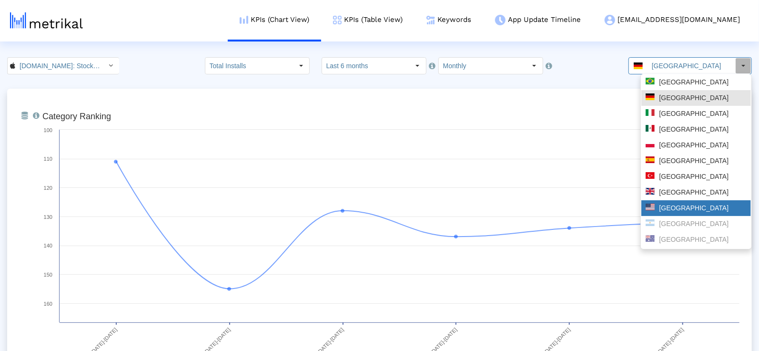
click at [683, 211] on div "[GEOGRAPHIC_DATA]" at bounding box center [696, 208] width 101 height 9
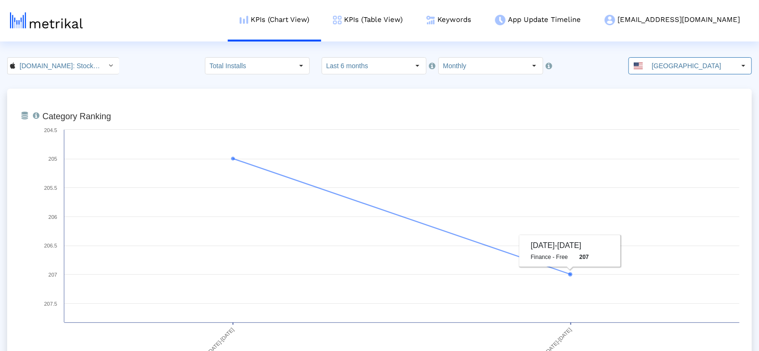
click at [366, 62] on input "Last 6 months" at bounding box center [366, 66] width 88 height 16
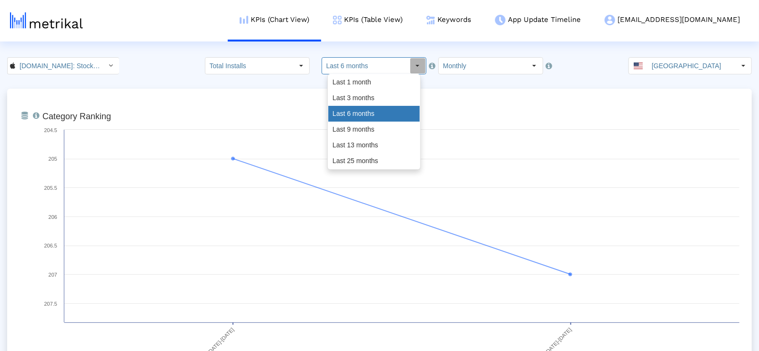
click at [366, 108] on div "Last 6 months" at bounding box center [374, 114] width 92 height 16
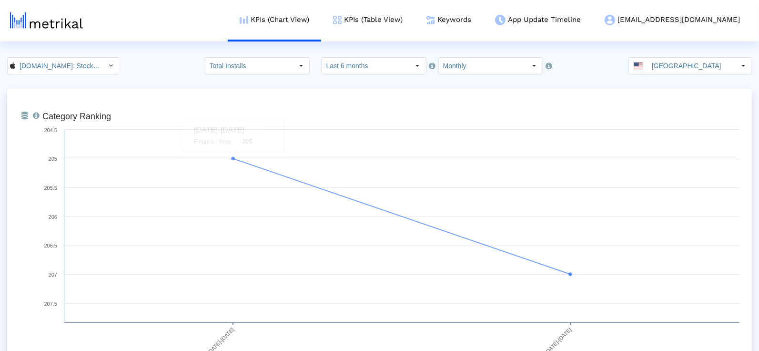
click at [20, 58] on input "[DOMAIN_NAME]: Stock Market < 909998122 >" at bounding box center [58, 66] width 86 height 16
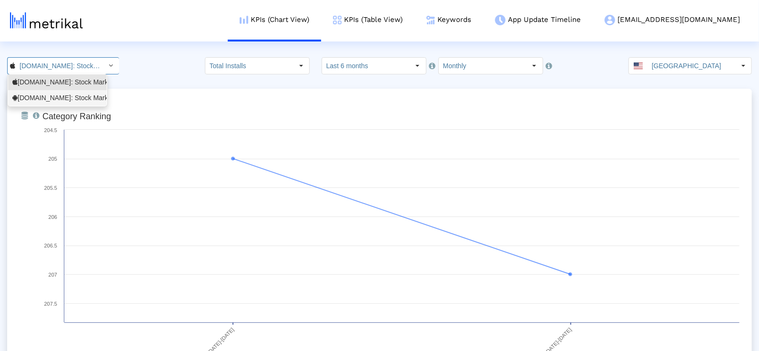
click at [43, 95] on div "[DOMAIN_NAME]: Stock Market <com.fusionmedia.investing>" at bounding box center [57, 97] width 90 height 9
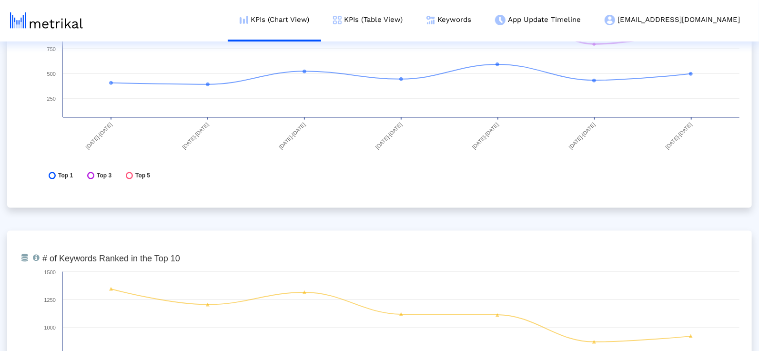
scroll to position [3179, 0]
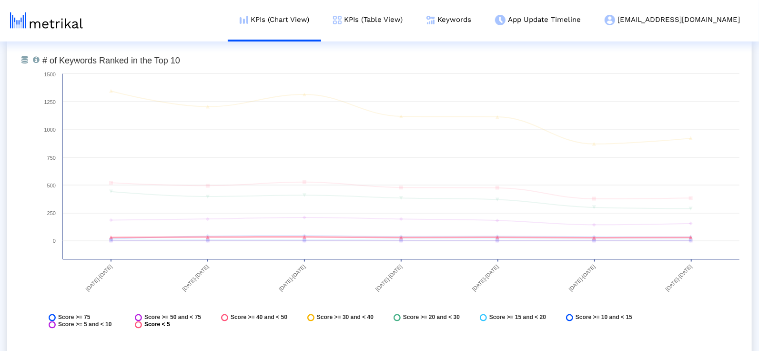
click at [142, 325] on div "Score < 5" at bounding box center [152, 324] width 35 height 7
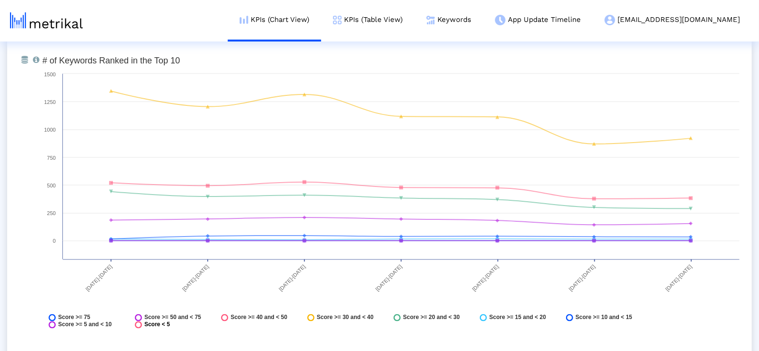
click at [139, 323] on icon at bounding box center [138, 324] width 7 height 7
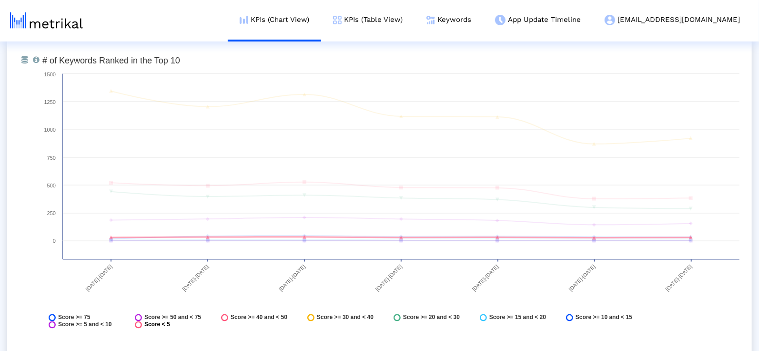
click at [140, 326] on icon at bounding box center [138, 324] width 7 height 7
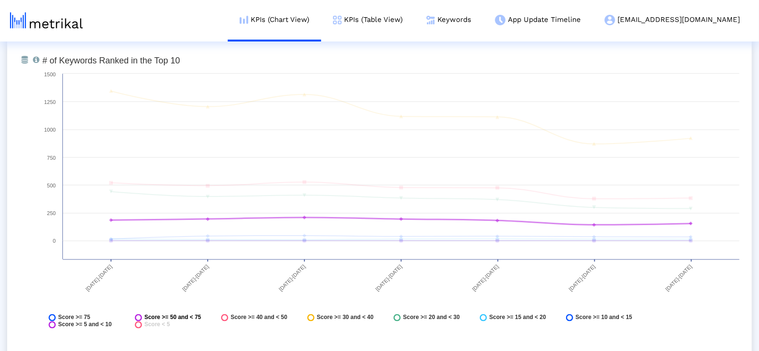
click at [140, 314] on rect at bounding box center [138, 317] width 7 height 7
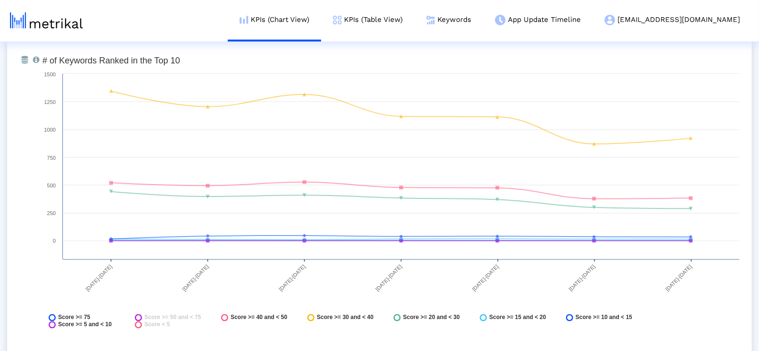
click at [464, 340] on div "From Database Total number of keywords that the app ranks for in the Top 10, wi…" at bounding box center [379, 195] width 745 height 324
click at [137, 325] on icon at bounding box center [138, 324] width 7 height 7
click at [382, 336] on rect at bounding box center [391, 195] width 707 height 286
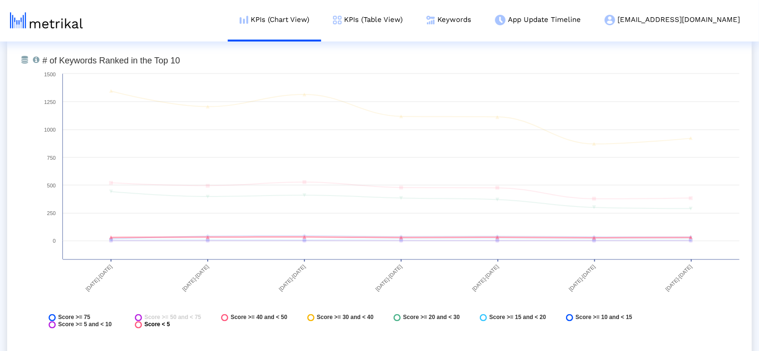
click at [139, 326] on icon at bounding box center [138, 324] width 7 height 7
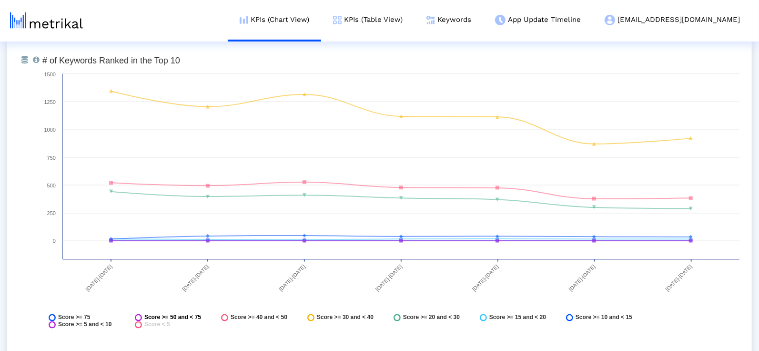
click at [140, 317] on icon at bounding box center [138, 317] width 7 height 7
click at [163, 323] on span "Score < 5" at bounding box center [157, 324] width 26 height 7
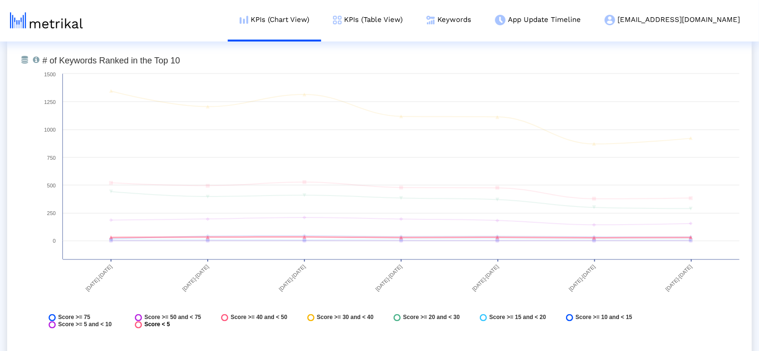
click at [138, 326] on icon at bounding box center [138, 324] width 7 height 7
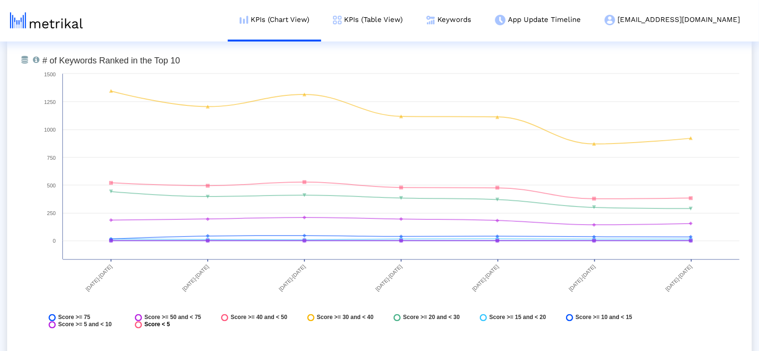
click at [139, 324] on icon at bounding box center [138, 324] width 7 height 7
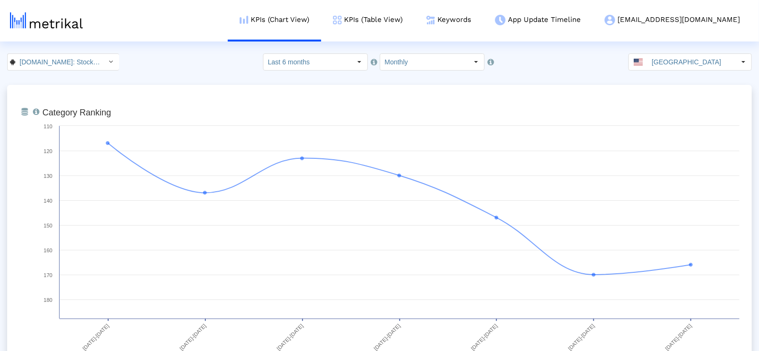
scroll to position [0, 0]
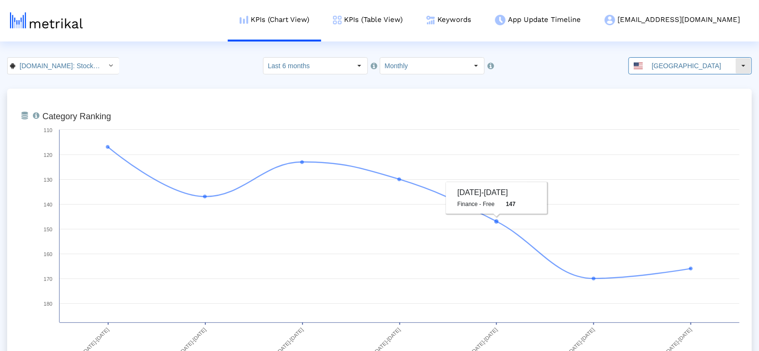
click at [666, 62] on input "United States" at bounding box center [692, 66] width 88 height 16
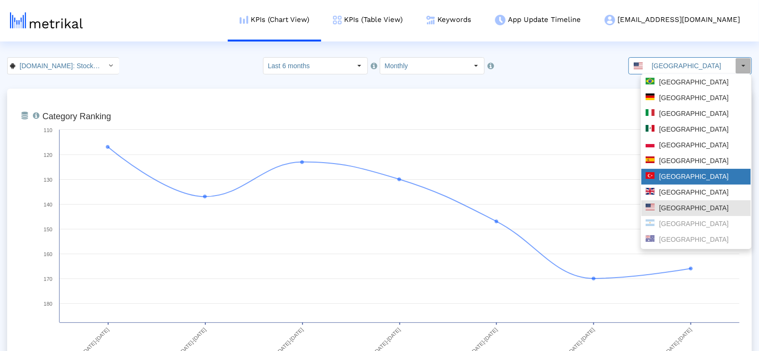
click at [680, 179] on div "Türkiye" at bounding box center [696, 176] width 101 height 9
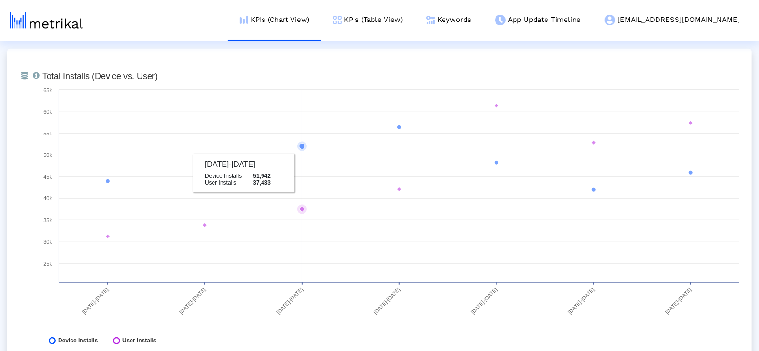
scroll to position [398, 0]
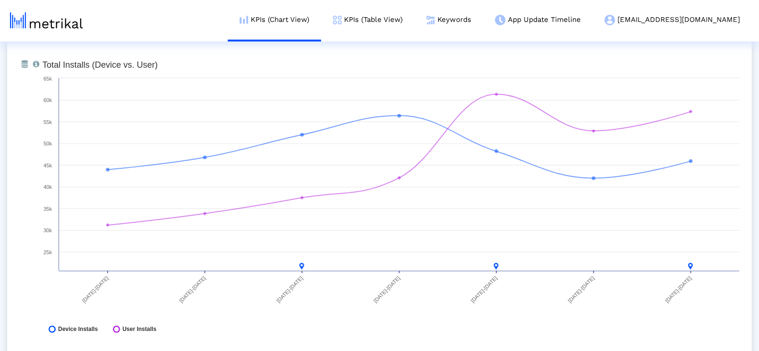
click at [682, 318] on rect at bounding box center [391, 199] width 707 height 286
click at [683, 318] on rect at bounding box center [391, 199] width 707 height 286
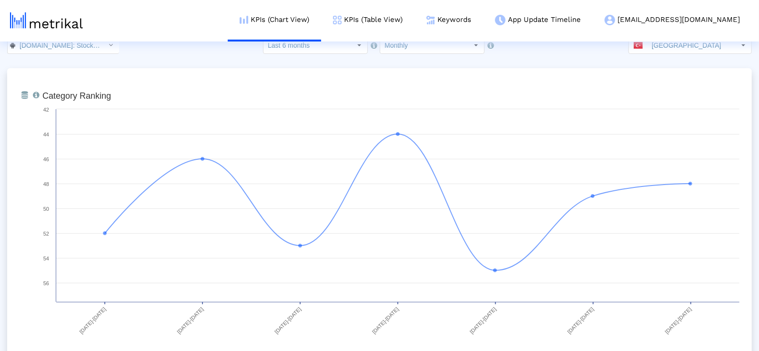
scroll to position [0, 0]
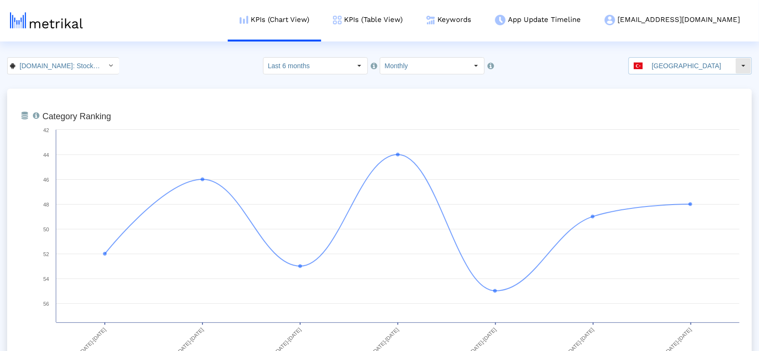
click at [693, 67] on input "Türkiye" at bounding box center [692, 66] width 88 height 16
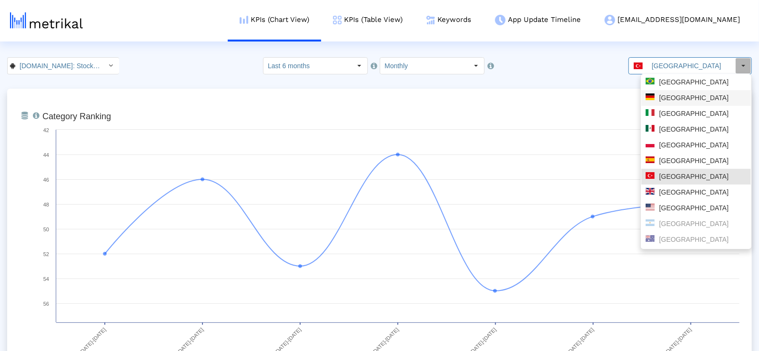
click at [676, 98] on div "Germany" at bounding box center [696, 97] width 101 height 9
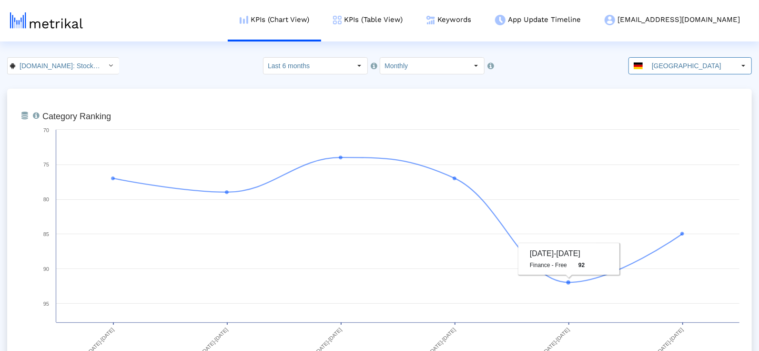
click at [706, 67] on input "Germany" at bounding box center [692, 66] width 88 height 16
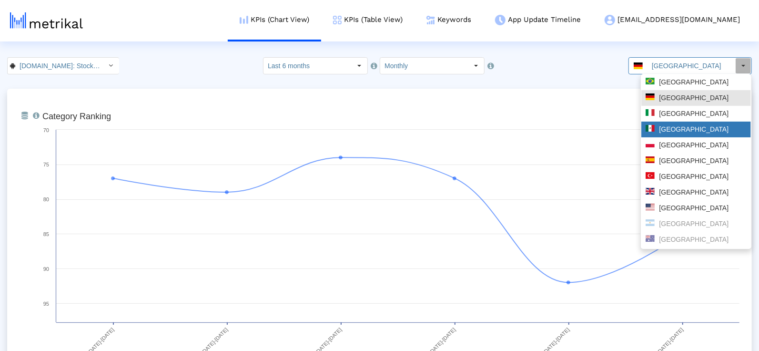
click at [693, 132] on div "Mexico" at bounding box center [696, 129] width 101 height 9
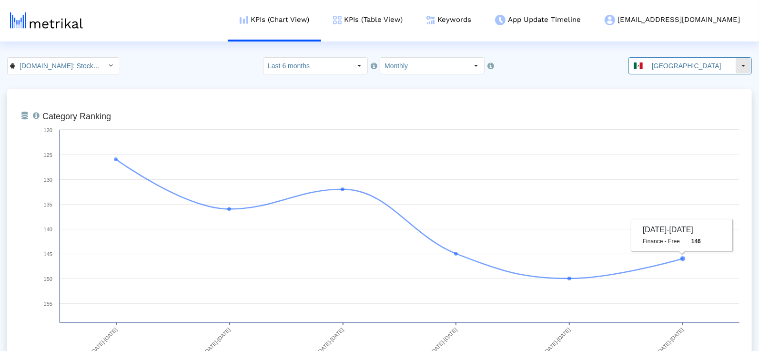
click at [703, 58] on input "Mexico" at bounding box center [692, 66] width 88 height 16
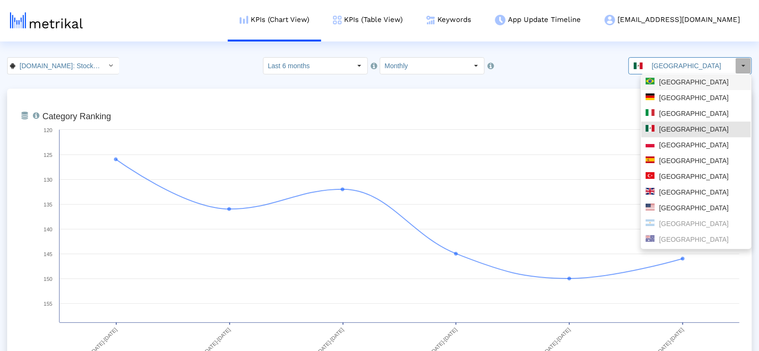
click at [688, 85] on div "Brazil" at bounding box center [696, 82] width 101 height 9
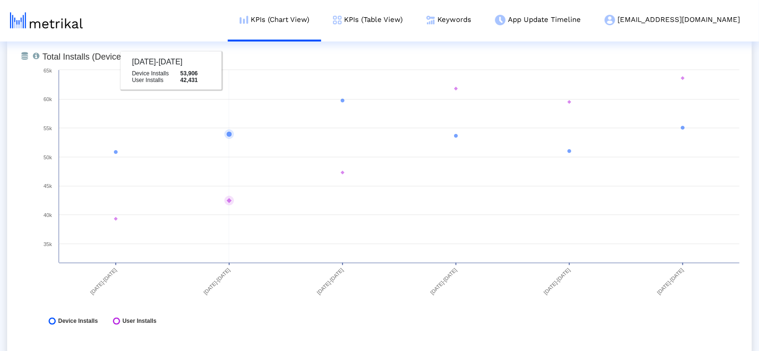
scroll to position [404, 0]
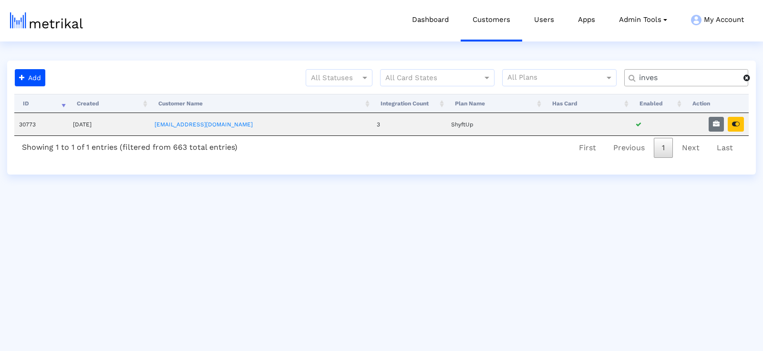
click at [635, 78] on input "inves" at bounding box center [687, 78] width 111 height 10
type input "textn"
click at [740, 127] on button "button" at bounding box center [735, 124] width 16 height 15
click at [711, 120] on button "button" at bounding box center [715, 124] width 15 height 15
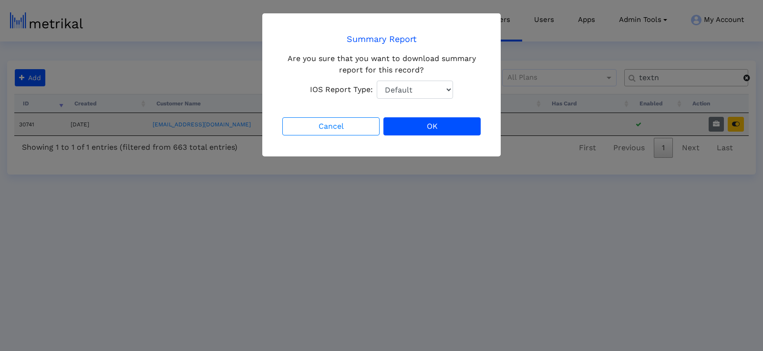
click at [424, 81] on select "Default Total Downloads New Downloads Redownloads" at bounding box center [415, 90] width 76 height 18
select select "1: 1"
click at [455, 131] on button "OK" at bounding box center [431, 126] width 97 height 18
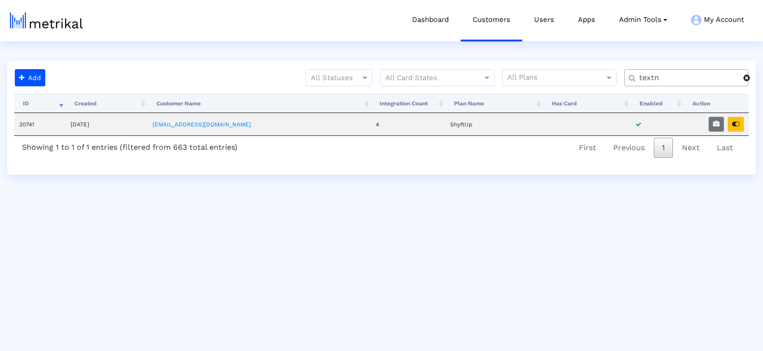
click at [662, 80] on input "textn" at bounding box center [687, 78] width 111 height 10
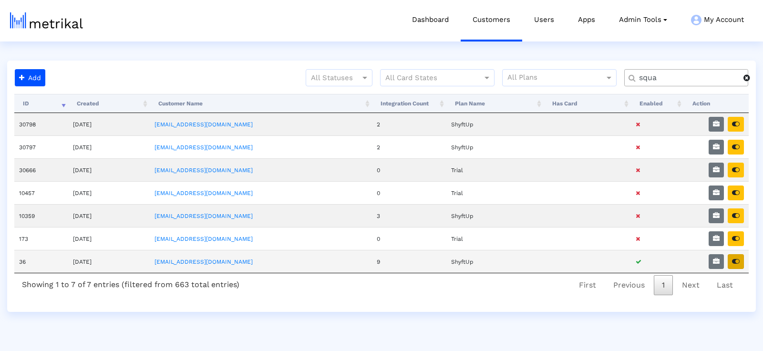
type input "squa"
click at [734, 258] on icon "button" at bounding box center [736, 261] width 8 height 7
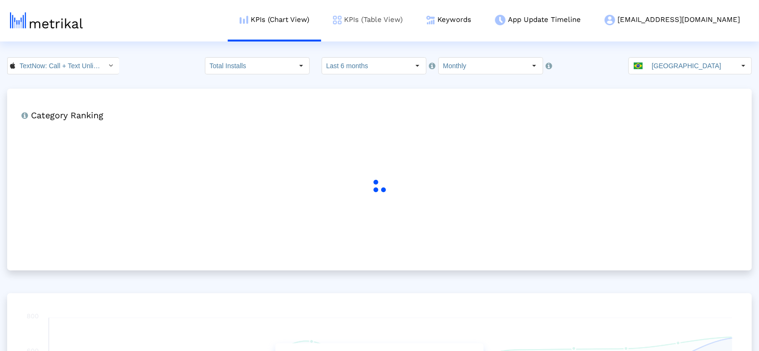
click at [415, 13] on link "KPIs (Table View)" at bounding box center [367, 20] width 93 height 40
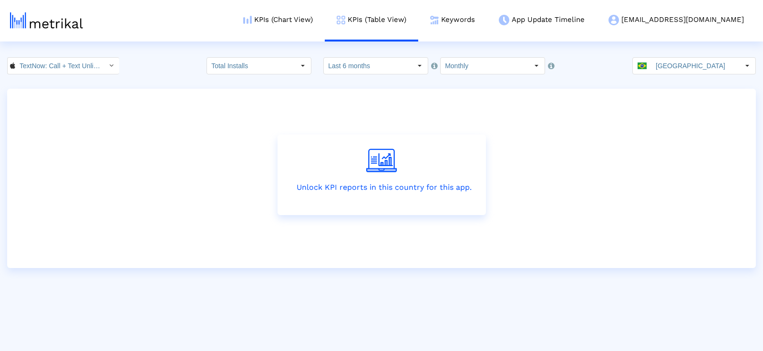
click at [673, 68] on input "[GEOGRAPHIC_DATA]" at bounding box center [695, 66] width 88 height 16
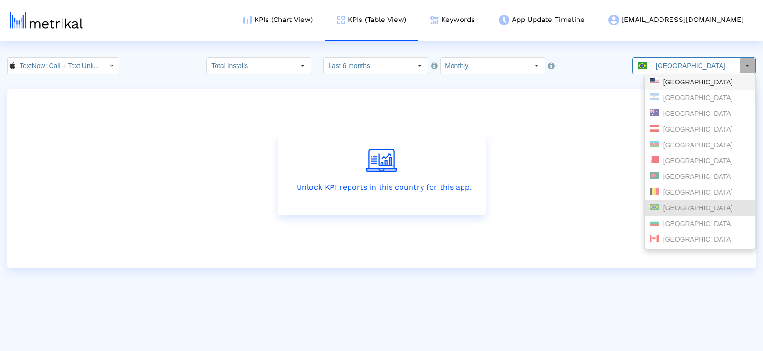
click at [683, 79] on div "[GEOGRAPHIC_DATA]" at bounding box center [699, 82] width 101 height 9
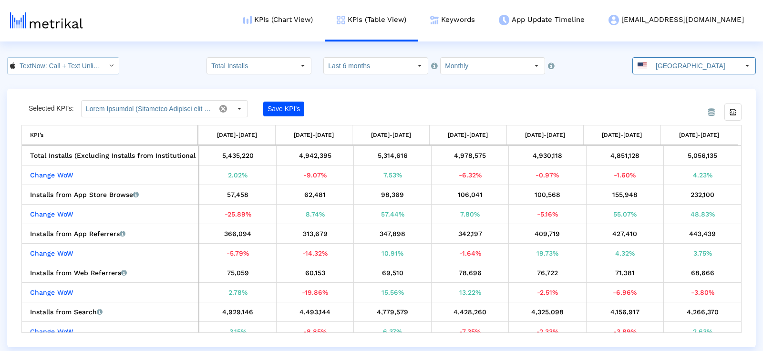
click at [76, 68] on input "TextNow: Call + Text Unlimited < 314716233 >" at bounding box center [58, 66] width 86 height 16
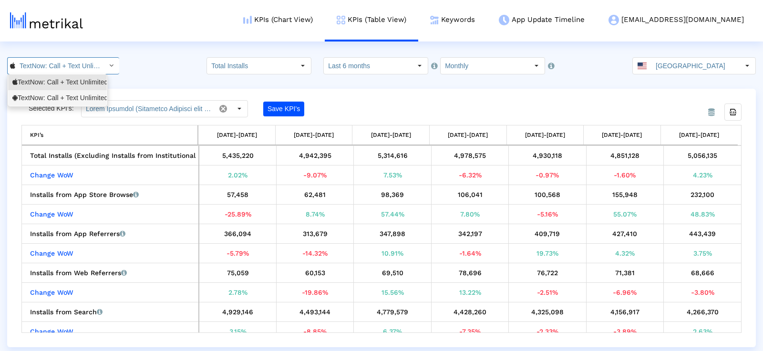
click at [67, 93] on div "TextNow: Call + Text Unlimited <com.enflick.android.TextNow>" at bounding box center [57, 97] width 90 height 9
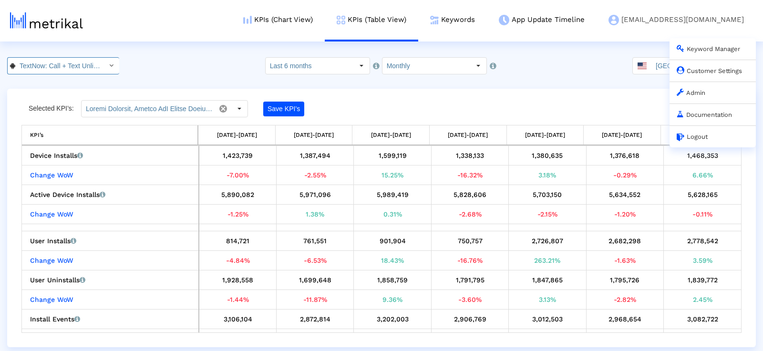
scroll to position [0, 122]
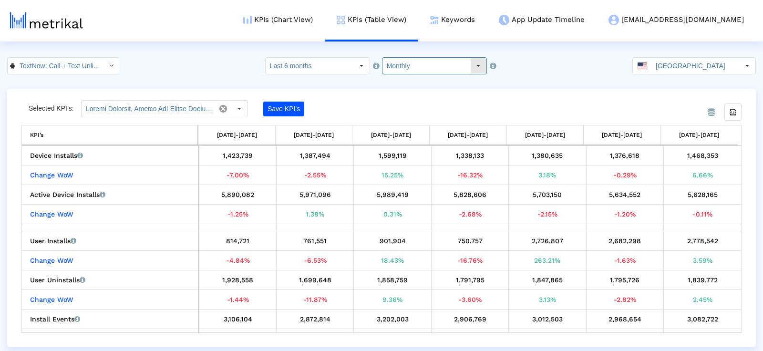
click at [430, 63] on input "Monthly" at bounding box center [426, 66] width 88 height 16
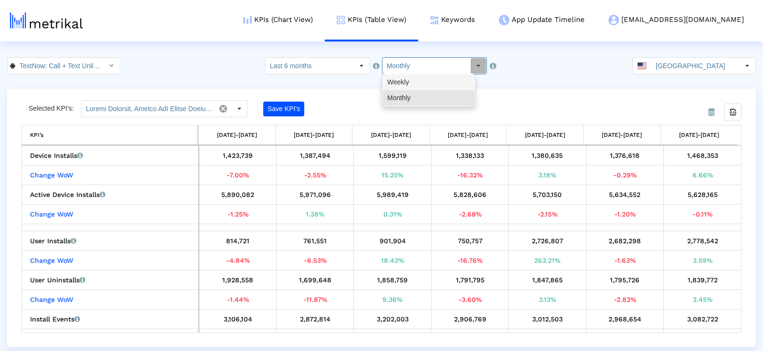
drag, startPoint x: 414, startPoint y: 81, endPoint x: 424, endPoint y: 83, distance: 10.3
click at [414, 81] on div "Weekly" at bounding box center [429, 82] width 92 height 16
type input "Weekly"
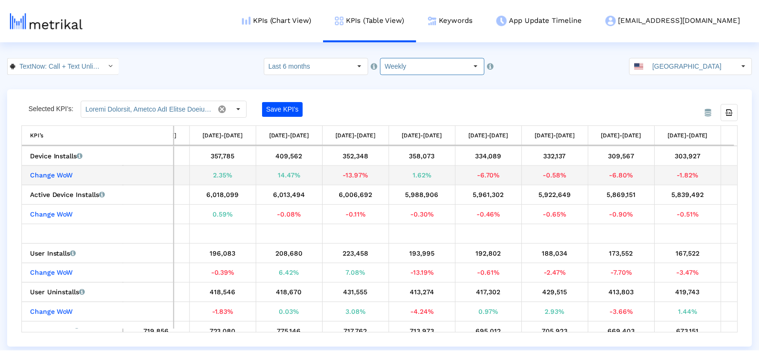
scroll to position [0, 1104]
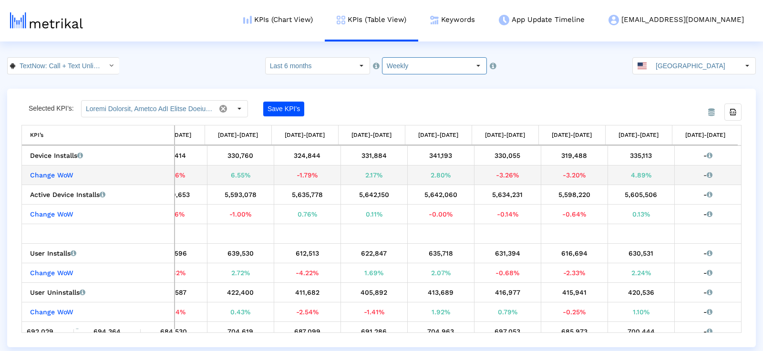
click at [645, 155] on div "335,113" at bounding box center [641, 155] width 60 height 12
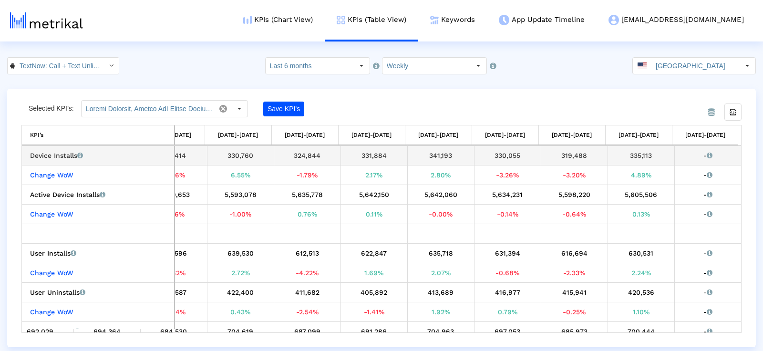
click at [645, 155] on div "335,113" at bounding box center [641, 155] width 60 height 12
copy div "335,113"
click at [317, 21] on link "KPIs (Chart View)" at bounding box center [277, 20] width 93 height 40
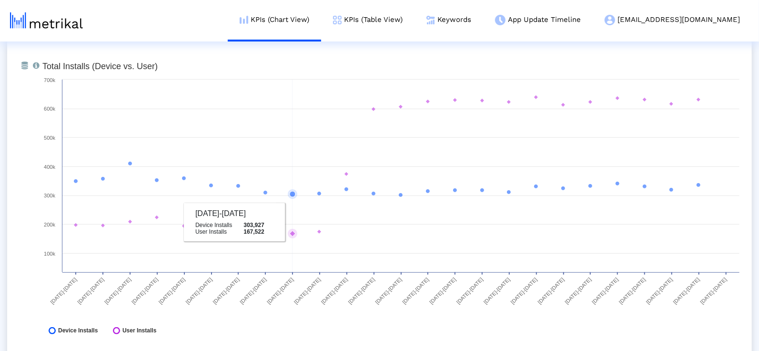
scroll to position [399, 0]
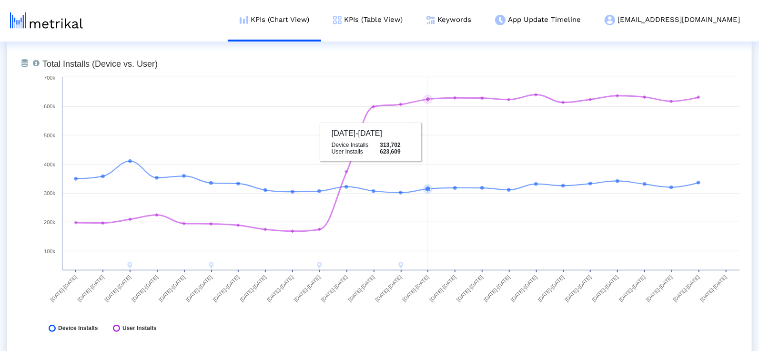
click at [424, 135] on rect at bounding box center [391, 198] width 707 height 286
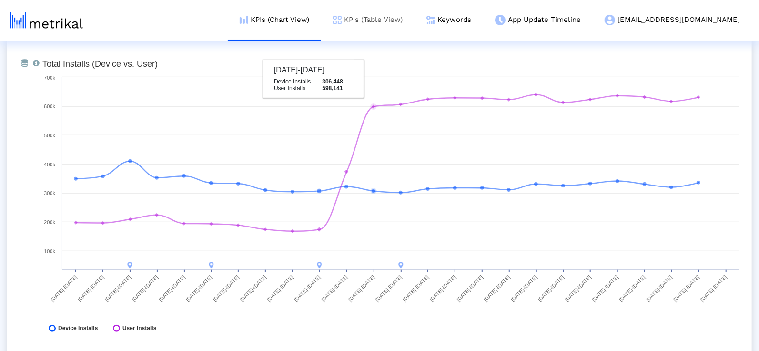
click at [415, 18] on link "KPIs (Table View)" at bounding box center [367, 20] width 93 height 40
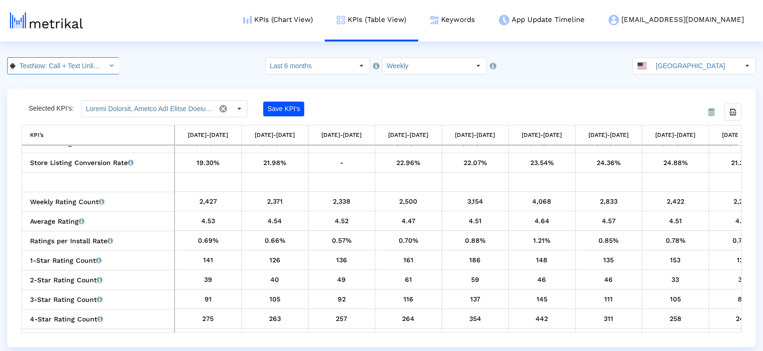
click at [69, 63] on input "TextNow: Call + Text Unlimited < com.enflick.android.TextNow >" at bounding box center [58, 66] width 86 height 16
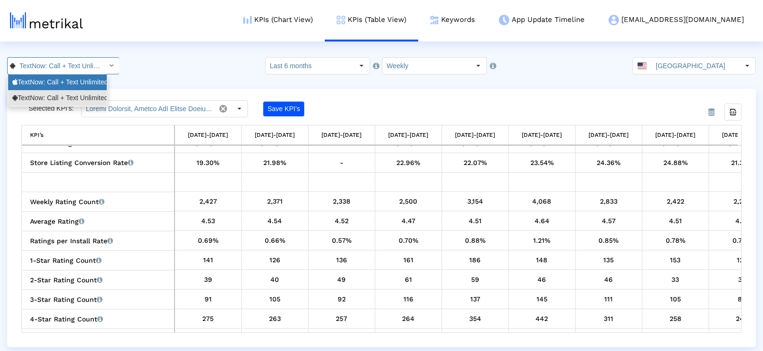
click at [67, 81] on div "TextNow: Call + Text Unlimited <314716233>" at bounding box center [57, 82] width 90 height 9
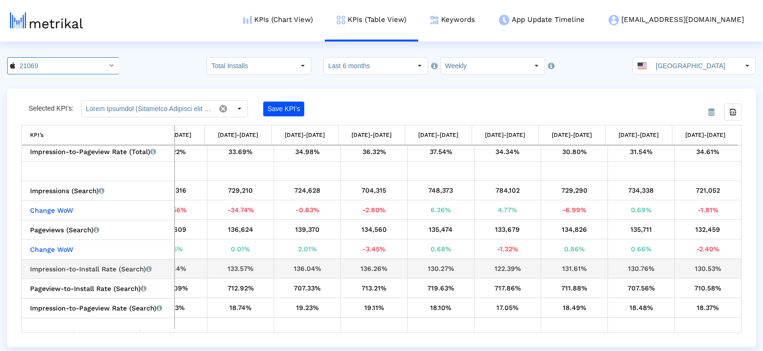
click at [644, 267] on div "130.76%" at bounding box center [641, 268] width 60 height 12
copy div "130.76%"
click at [703, 269] on div "130.53%" at bounding box center [708, 268] width 60 height 12
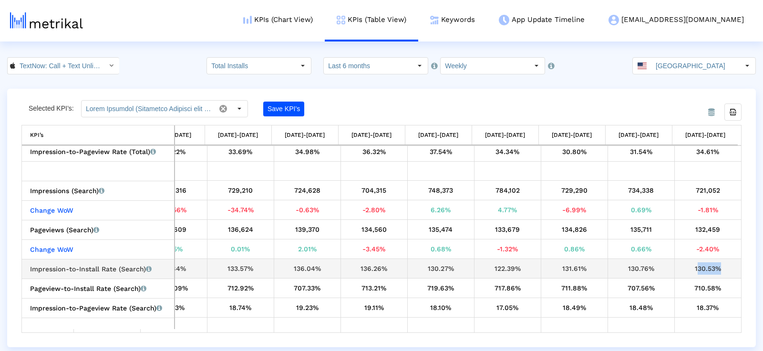
click at [703, 269] on div "130.53%" at bounding box center [708, 268] width 60 height 12
copy tbody "130.53% Pageview-to-Install Rate (Search) Percentage of users who installed the…"
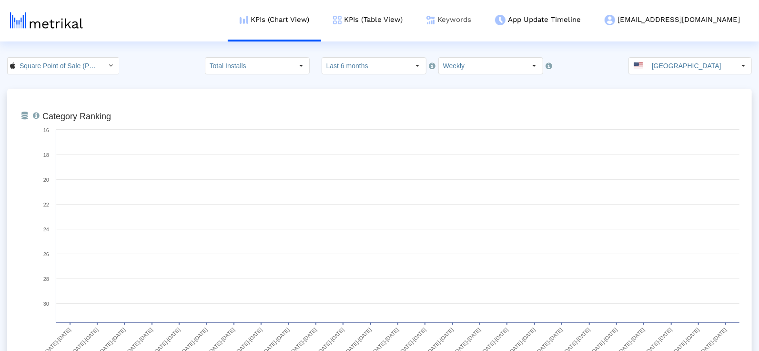
click at [482, 18] on link "Keywords" at bounding box center [449, 20] width 69 height 40
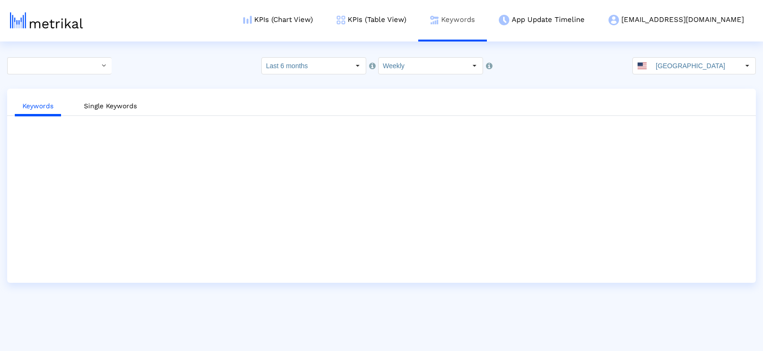
click at [487, 28] on link "Keywords" at bounding box center [452, 20] width 69 height 40
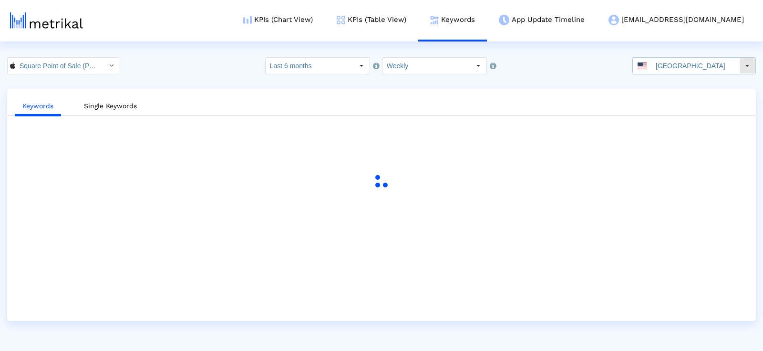
click at [677, 64] on input "[GEOGRAPHIC_DATA]" at bounding box center [695, 66] width 88 height 16
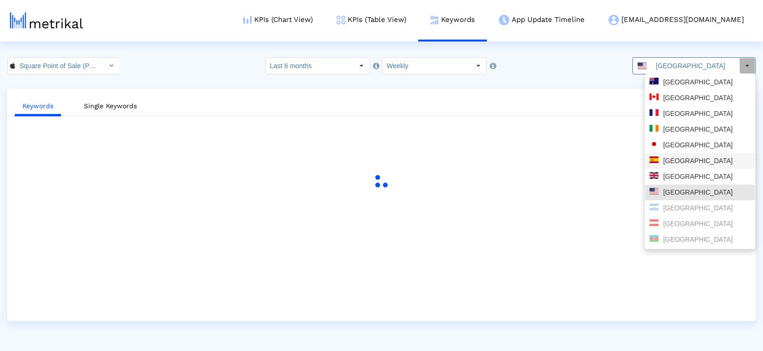
click at [682, 159] on div "[GEOGRAPHIC_DATA]" at bounding box center [699, 160] width 101 height 9
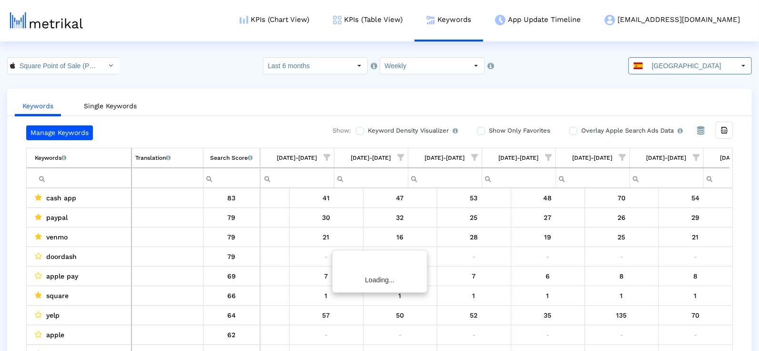
scroll to position [0, 1376]
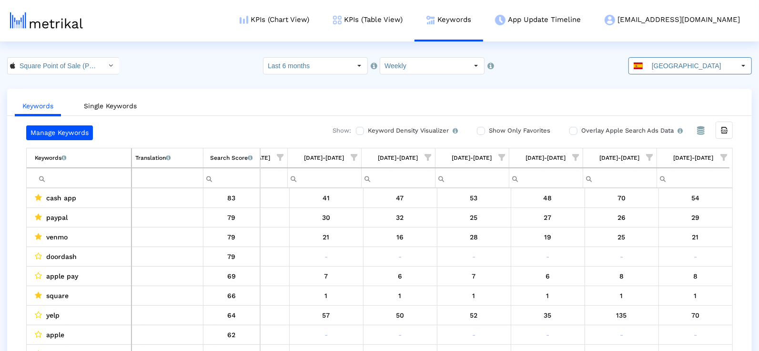
click at [725, 154] on span "Show filter options for column '08/03/25-08/09/25'" at bounding box center [724, 157] width 7 height 7
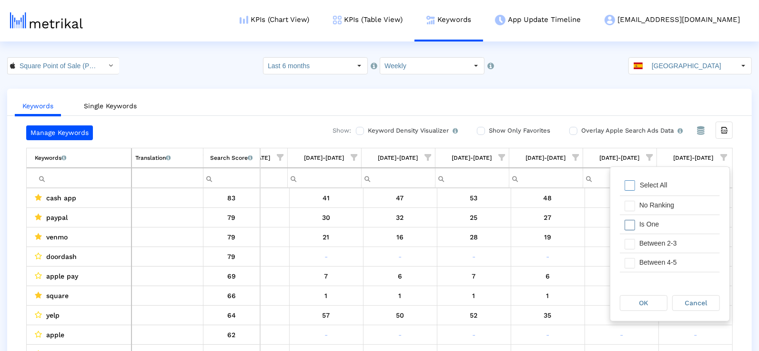
click at [670, 222] on div "Is One" at bounding box center [677, 224] width 85 height 19
click at [670, 236] on div "Between 2-3" at bounding box center [677, 243] width 85 height 19
click at [670, 261] on div "Between 4-5" at bounding box center [677, 262] width 85 height 19
click at [670, 261] on div "Between 6-10" at bounding box center [677, 264] width 85 height 19
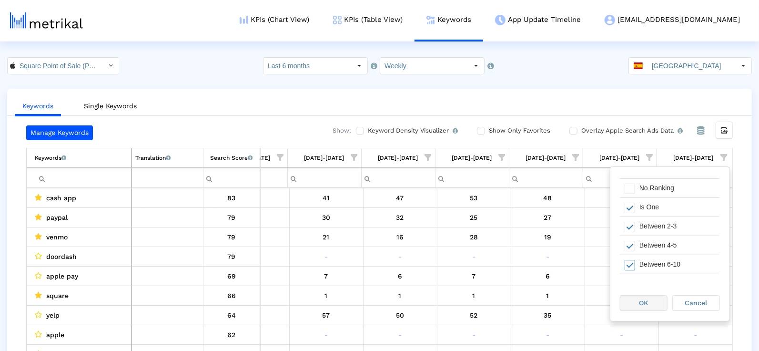
click at [647, 298] on div "OK" at bounding box center [644, 302] width 47 height 15
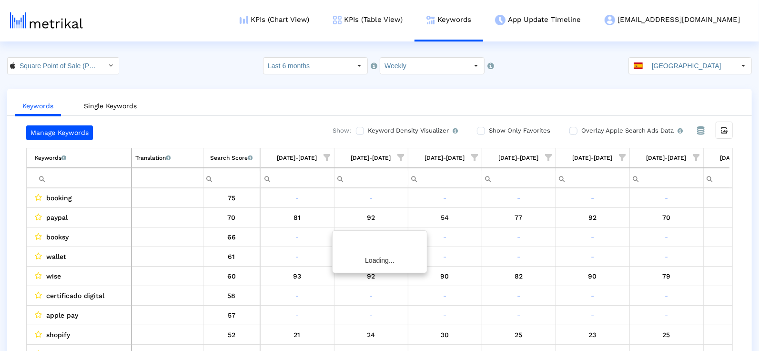
scroll to position [0, 47]
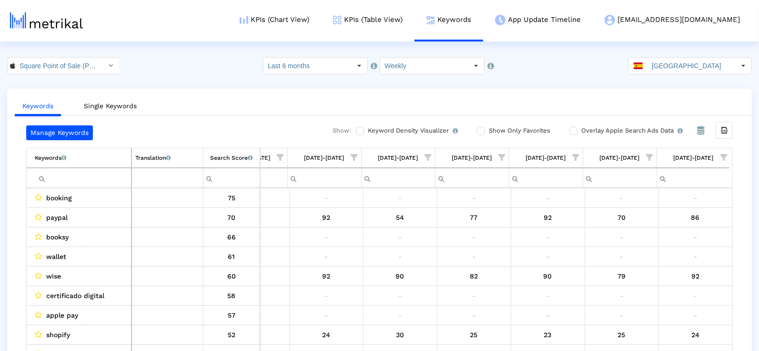
click at [721, 154] on span "Show filter options for column '08/03/25-08/09/25'" at bounding box center [724, 157] width 7 height 7
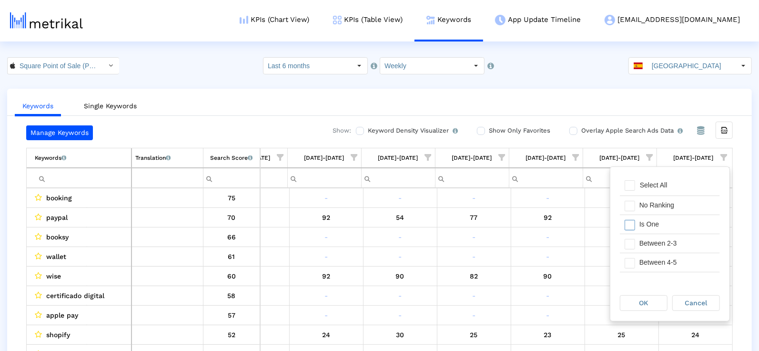
click at [662, 225] on div "Is One" at bounding box center [677, 224] width 85 height 19
click at [662, 253] on div "Between 4-5" at bounding box center [677, 262] width 85 height 19
click at [660, 241] on div "Between 2-3" at bounding box center [677, 243] width 85 height 19
click at [657, 242] on div "Between 6-10" at bounding box center [677, 251] width 85 height 19
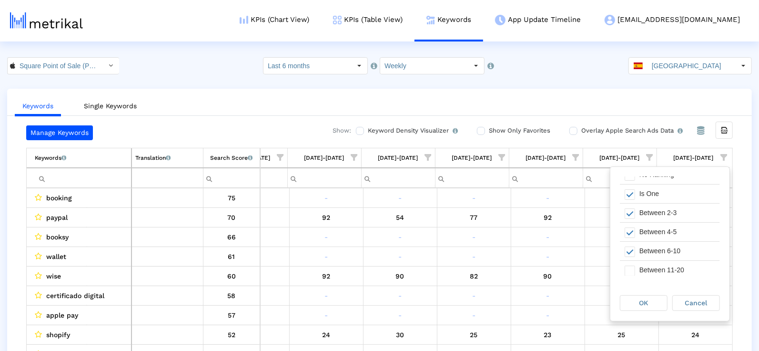
click at [655, 287] on div "OK Cancel" at bounding box center [670, 303] width 119 height 36
click at [654, 304] on div "OK" at bounding box center [644, 302] width 47 height 15
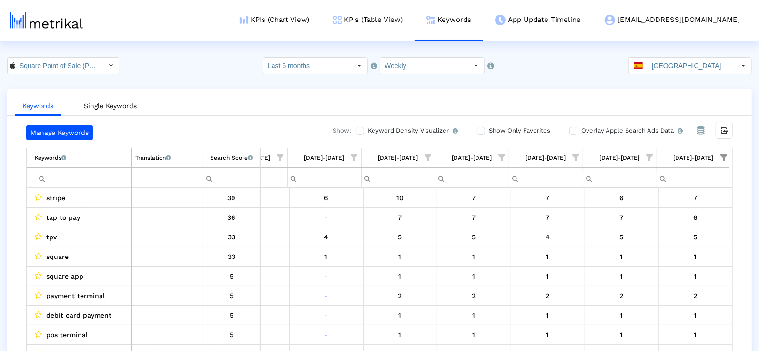
click at [108, 174] on input "Filter cell" at bounding box center [83, 178] width 96 height 16
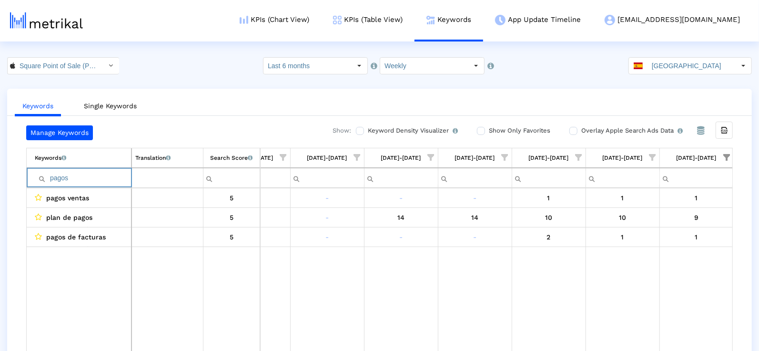
click at [108, 174] on input "pagos" at bounding box center [83, 178] width 96 height 16
click at [69, 178] on input "facturas" at bounding box center [83, 178] width 96 height 16
click at [81, 176] on input "inventario" at bounding box center [83, 178] width 96 height 16
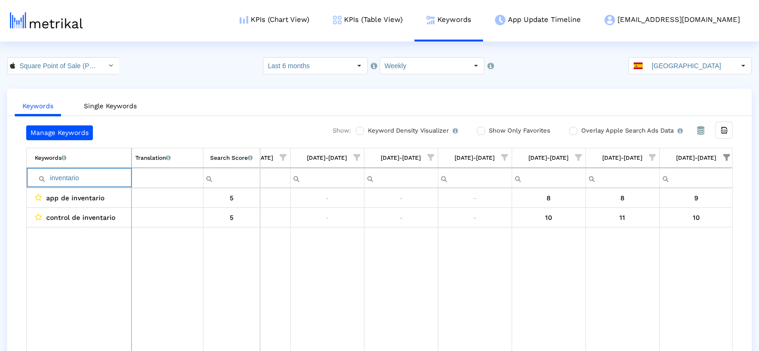
click at [81, 176] on input "inventario" at bounding box center [83, 178] width 96 height 16
type input "finanzas"
click at [672, 68] on input "[GEOGRAPHIC_DATA]" at bounding box center [692, 66] width 88 height 16
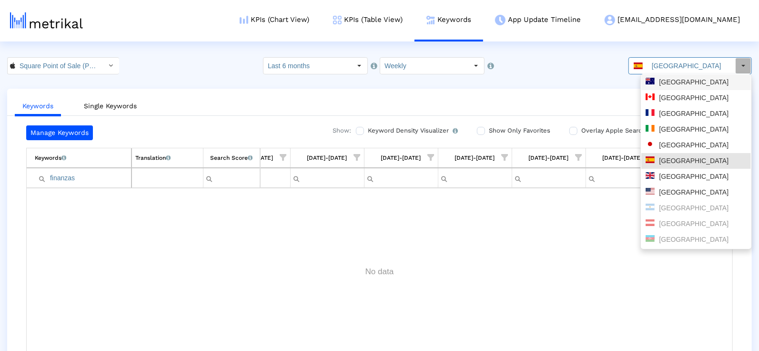
click at [668, 84] on div "[GEOGRAPHIC_DATA]" at bounding box center [696, 82] width 101 height 9
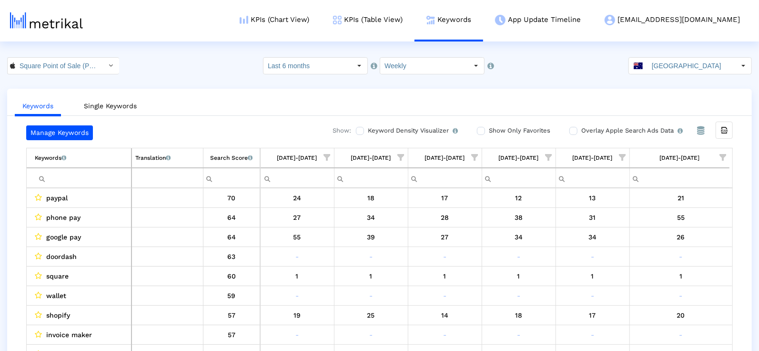
click at [726, 161] on span "Show filter options for column '08/03/25-08/09/25'" at bounding box center [723, 157] width 7 height 7
click at [726, 158] on span "Show filter options for column '08/03/25-08/09/25'" at bounding box center [723, 157] width 7 height 7
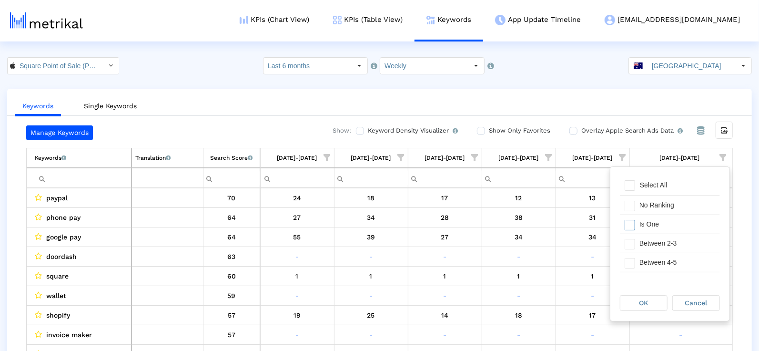
click at [675, 231] on div "Is One" at bounding box center [677, 224] width 85 height 19
click at [675, 250] on div "Between 2-3" at bounding box center [677, 243] width 85 height 19
click at [674, 261] on div "Between 4-5" at bounding box center [677, 262] width 85 height 19
click at [671, 267] on div "Between 6-10" at bounding box center [677, 272] width 85 height 19
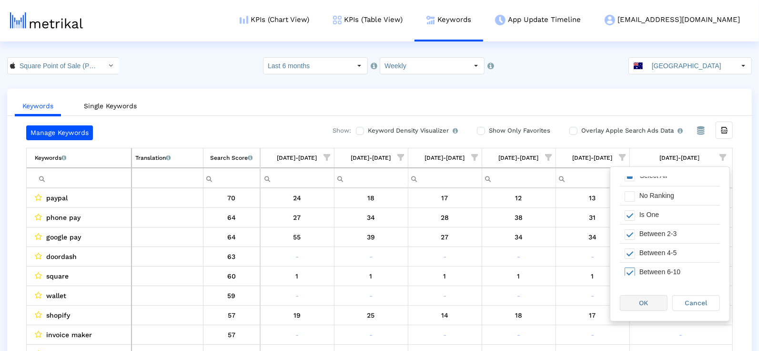
click at [650, 304] on div "OK" at bounding box center [644, 302] width 47 height 15
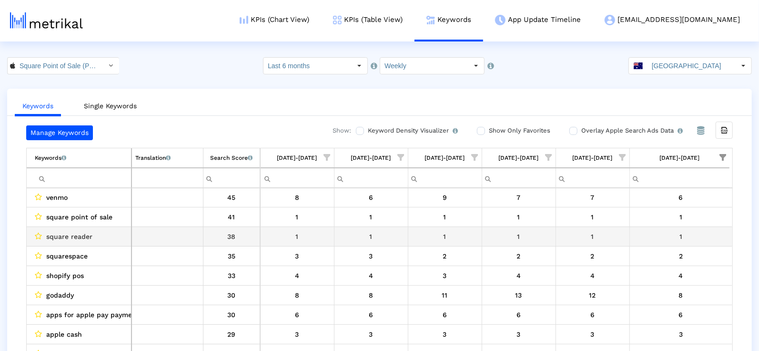
scroll to position [60, 0]
